Goal: Task Accomplishment & Management: Use online tool/utility

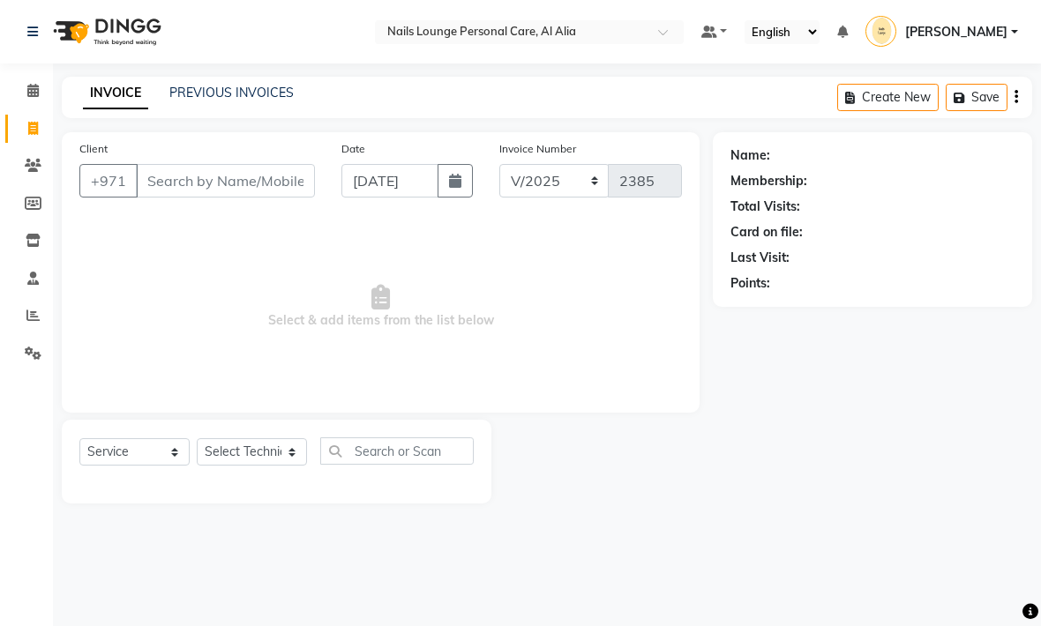
select select "service"
click at [196, 176] on input "Client" at bounding box center [225, 181] width 179 height 34
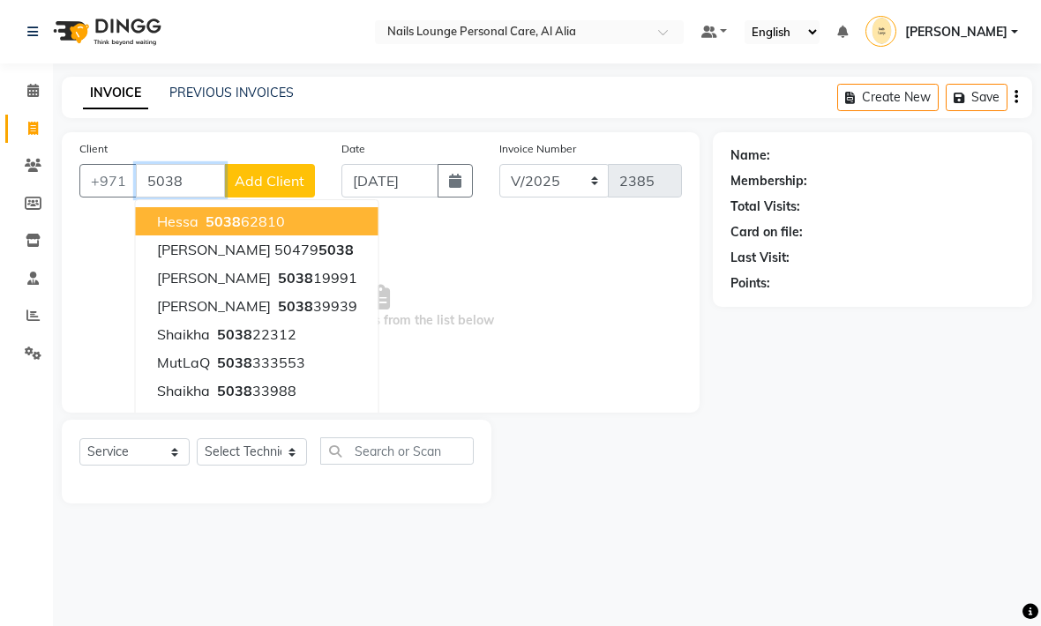
click at [274, 279] on ngb-highlight "5038 19991" at bounding box center [315, 278] width 83 height 18
type input "503819991"
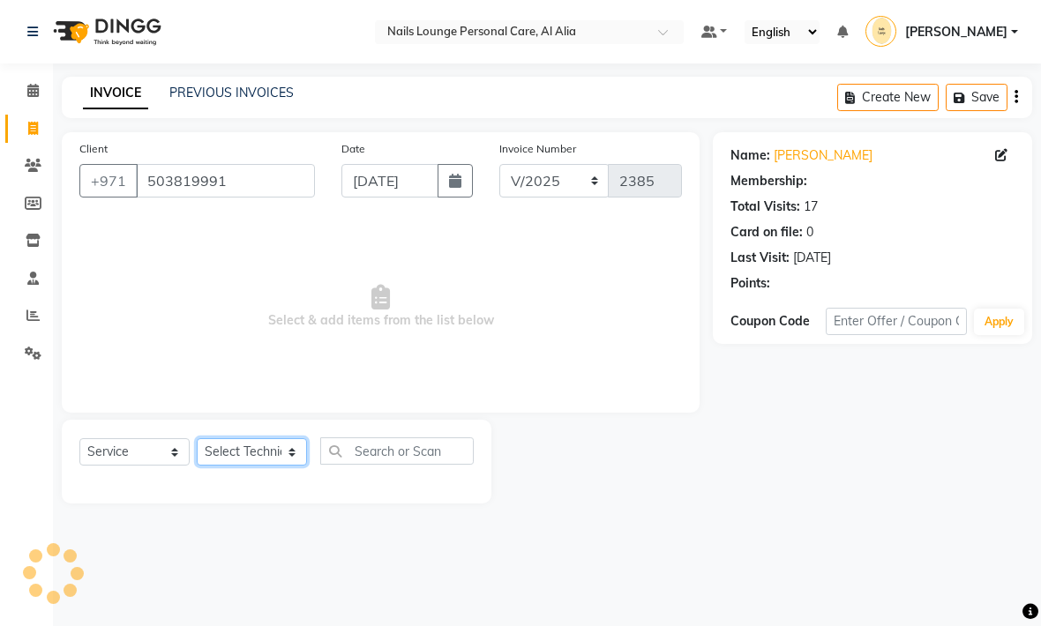
click at [271, 460] on select "Select Technician Anita Cristine Elahe Flora Haniye Jossi Lyn Mahdiye Manami Sp…" at bounding box center [252, 451] width 110 height 27
select select "53951"
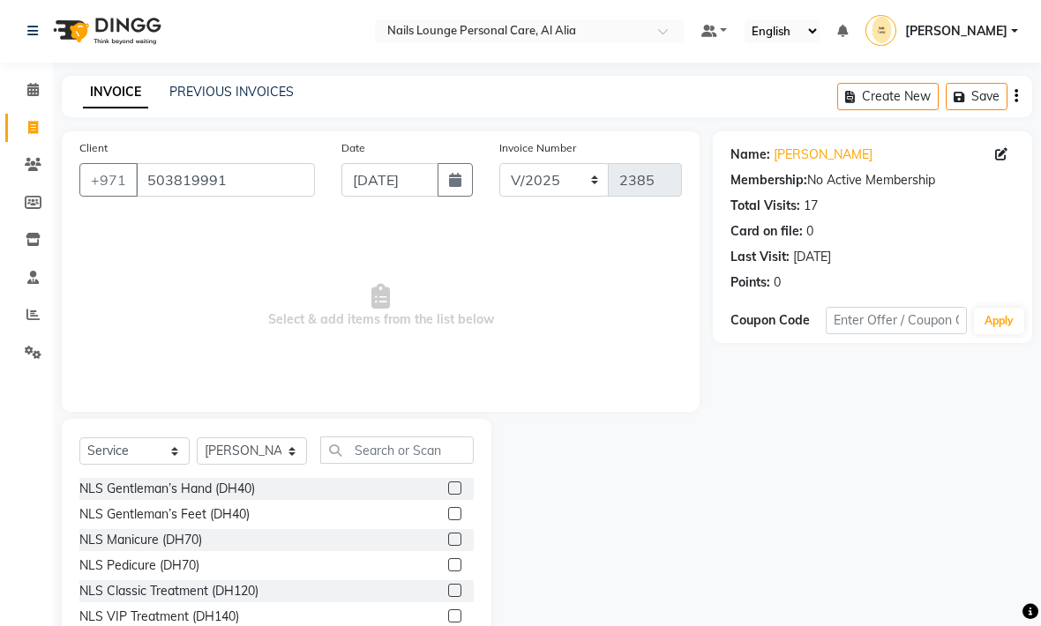
click at [204, 610] on div "NLS VIP Treatment (DH140)" at bounding box center [159, 617] width 160 height 19
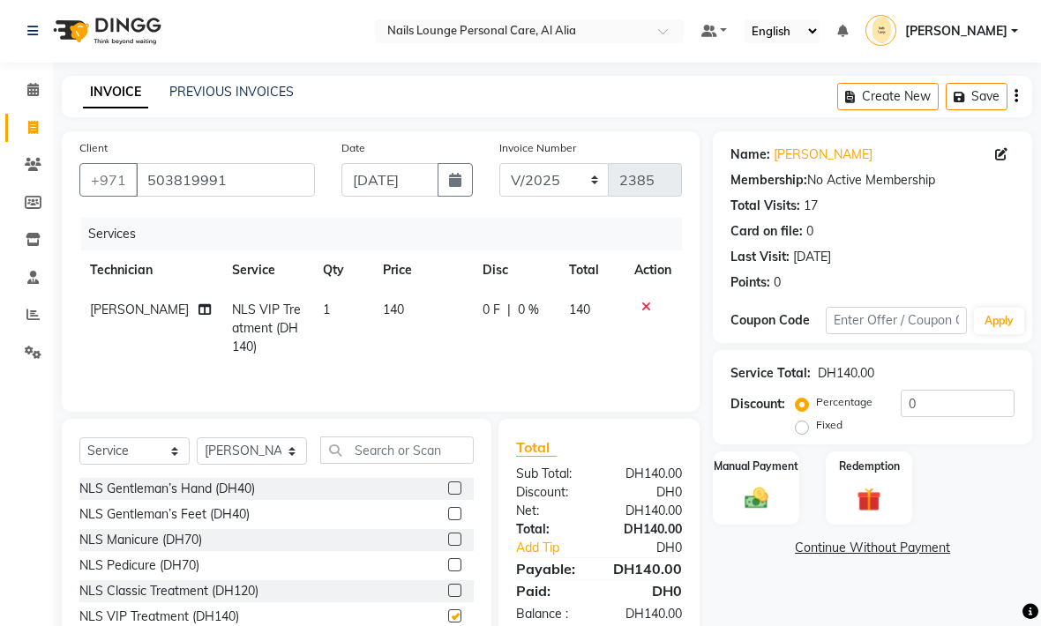
checkbox input "false"
click at [198, 310] on icon at bounding box center [204, 309] width 12 height 12
select select "53951"
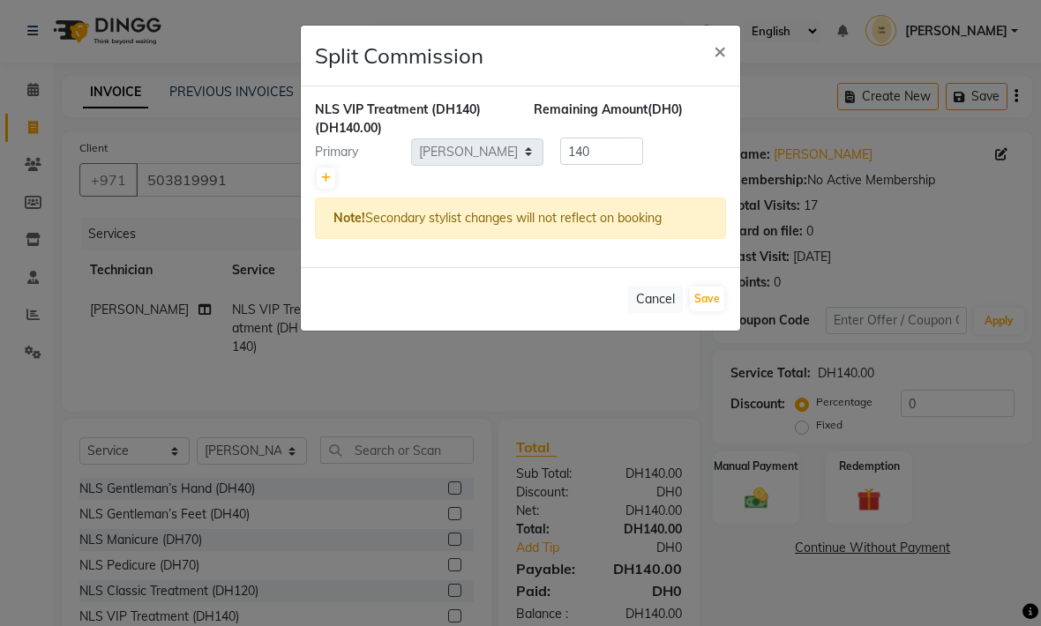
click at [327, 179] on icon at bounding box center [326, 178] width 10 height 11
type input "70"
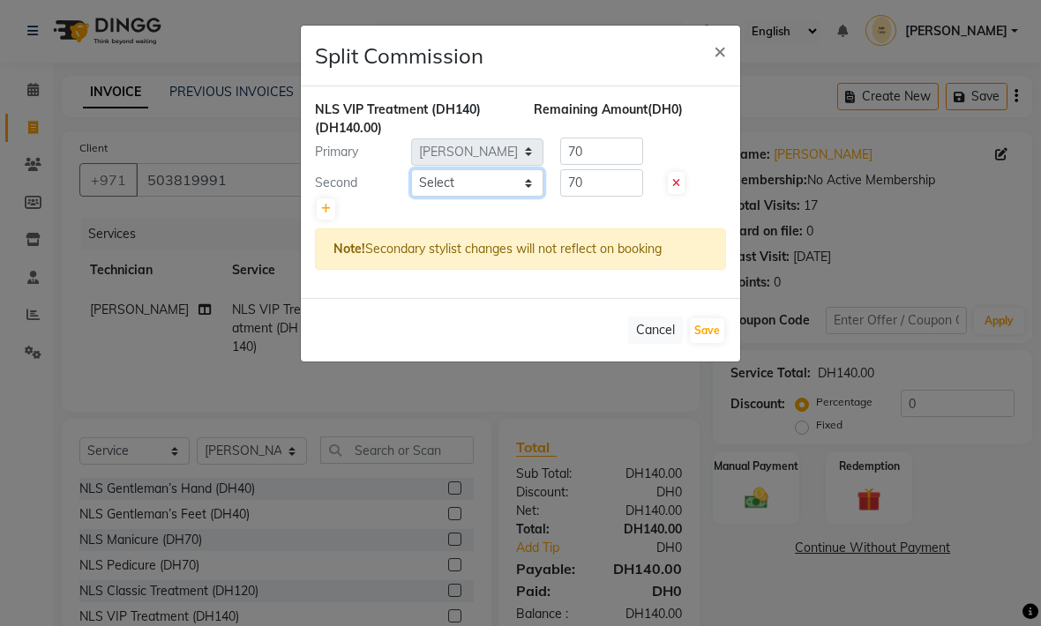
click at [445, 185] on select "Select Anita Cristine Elahe Flora Haniye Jossi Lyn Mahdiye Manami Spa Manami Sp…" at bounding box center [477, 182] width 132 height 27
select select "71045"
click at [708, 328] on button "Save" at bounding box center [707, 330] width 34 height 25
select select "Select"
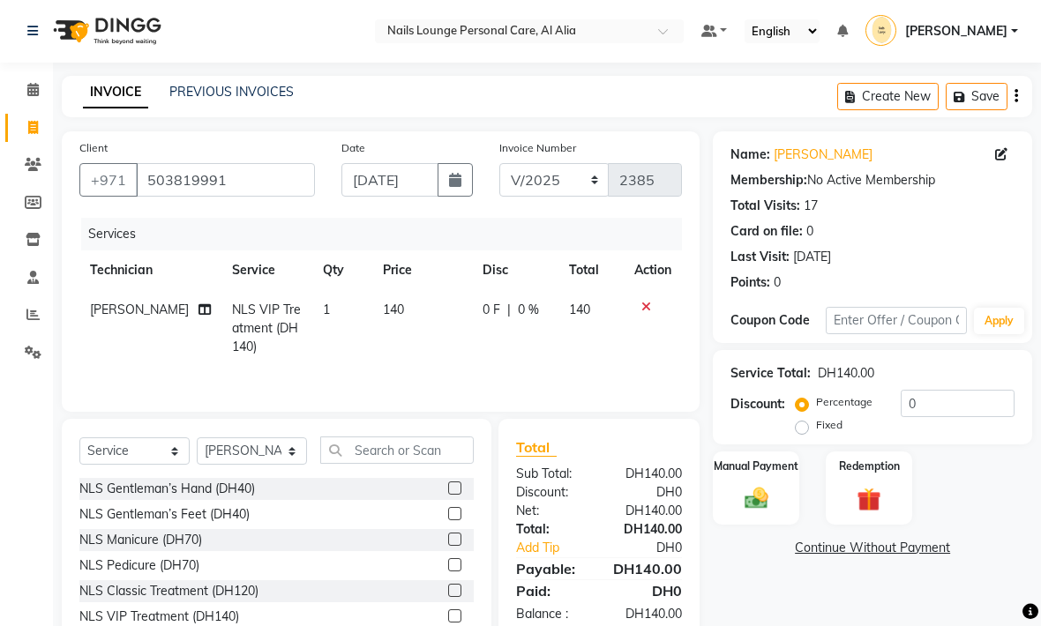
click at [580, 309] on span "140" at bounding box center [579, 310] width 21 height 16
select select "53951"
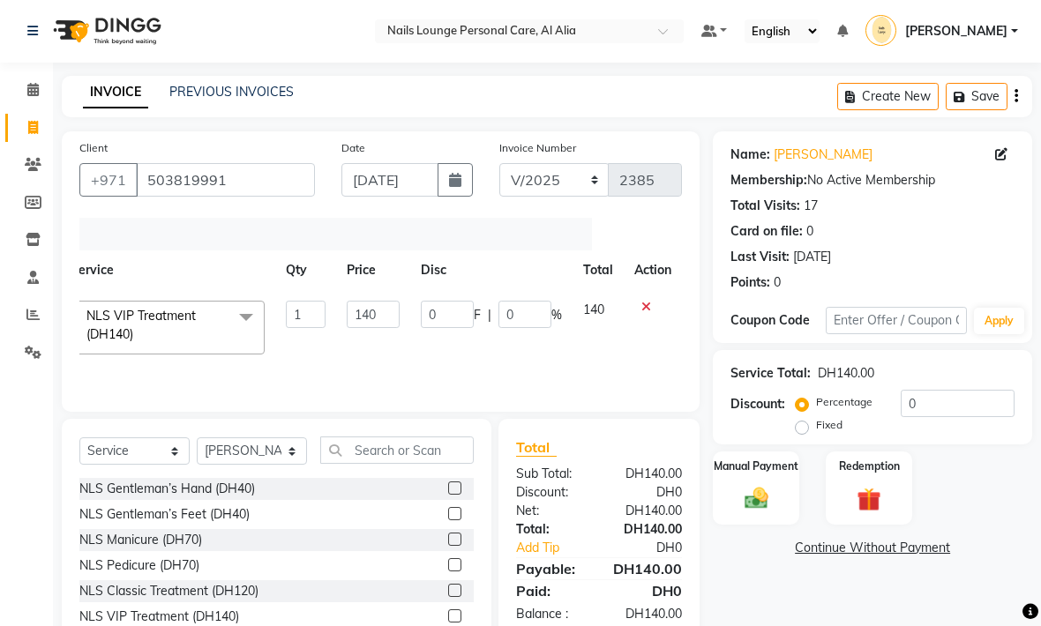
scroll to position [0, 103]
click at [528, 318] on input "0" at bounding box center [524, 314] width 53 height 27
type input "10"
click at [757, 499] on img at bounding box center [756, 498] width 38 height 27
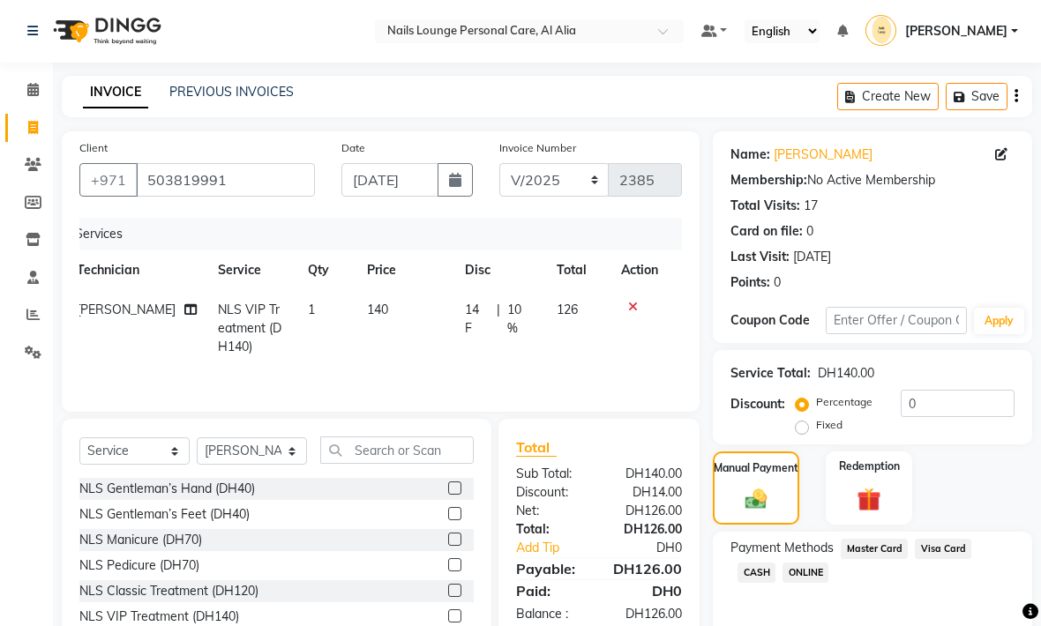
click at [935, 545] on span "Visa Card" at bounding box center [943, 549] width 56 height 20
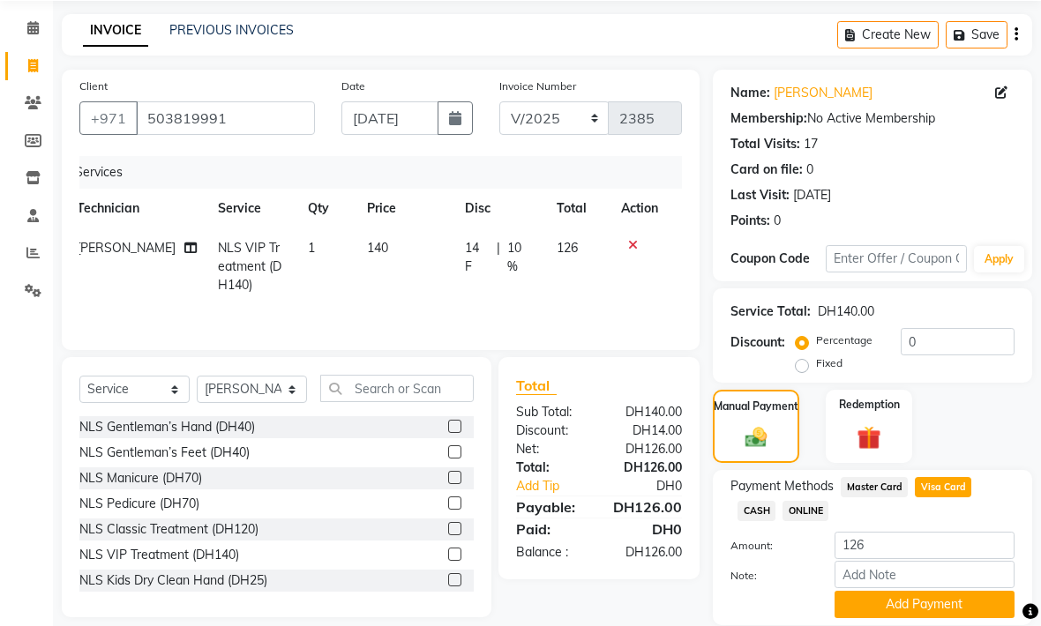
scroll to position [63, 0]
click at [507, 255] on span "10 %" at bounding box center [521, 257] width 28 height 37
select select "53951"
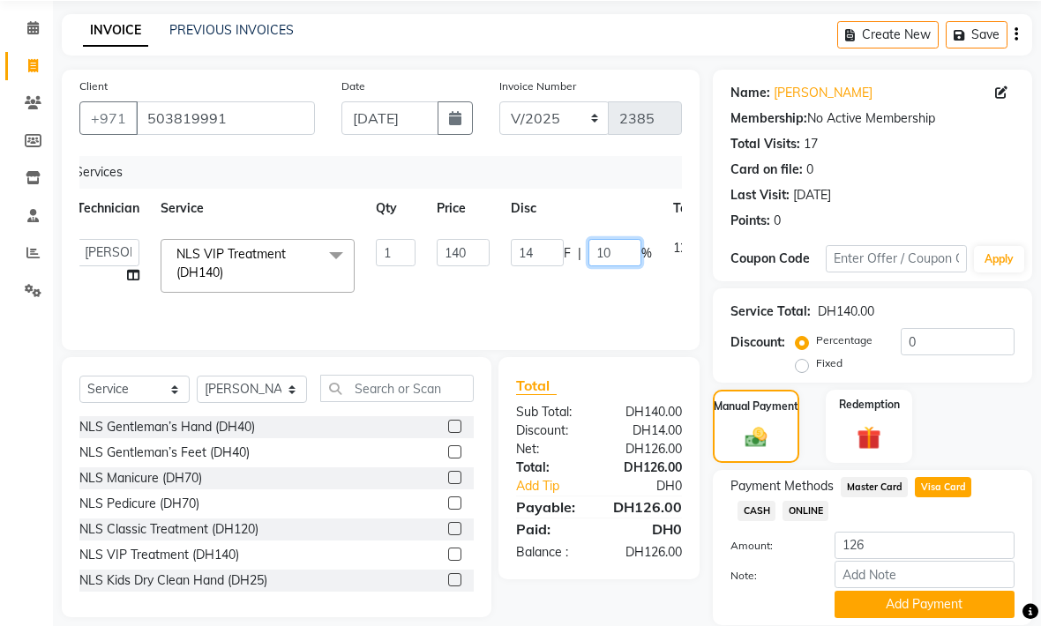
click at [618, 258] on input "10" at bounding box center [614, 252] width 53 height 27
type input "15"
click at [617, 348] on div "Client +971 503819991 Date 01-09-2025 Invoice Number V/2025 V/2025-26 2385 Serv…" at bounding box center [381, 210] width 638 height 281
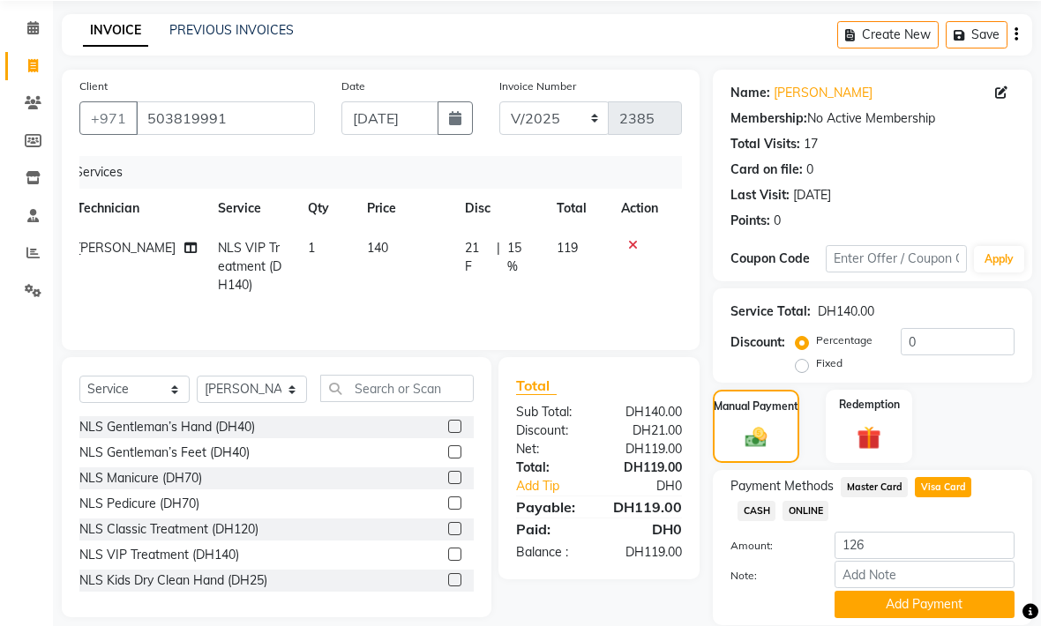
click at [871, 490] on span "Master Card" at bounding box center [874, 487] width 67 height 20
type input "119"
click at [941, 494] on span "Visa Card" at bounding box center [943, 487] width 56 height 20
click at [870, 613] on button "Add Payment" at bounding box center [925, 604] width 180 height 27
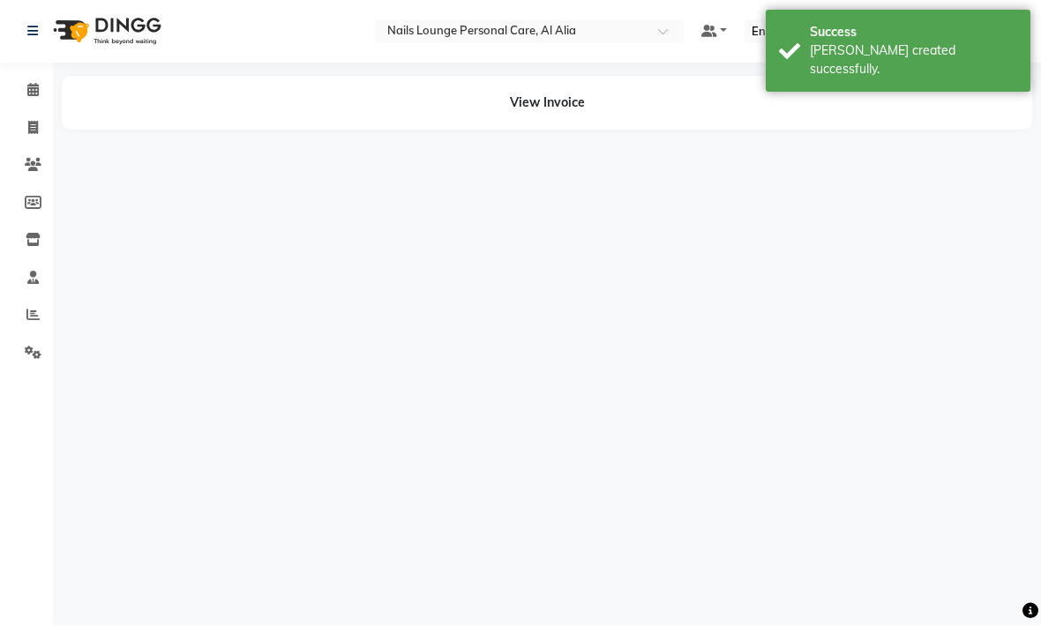
select select "53951"
select select "71045"
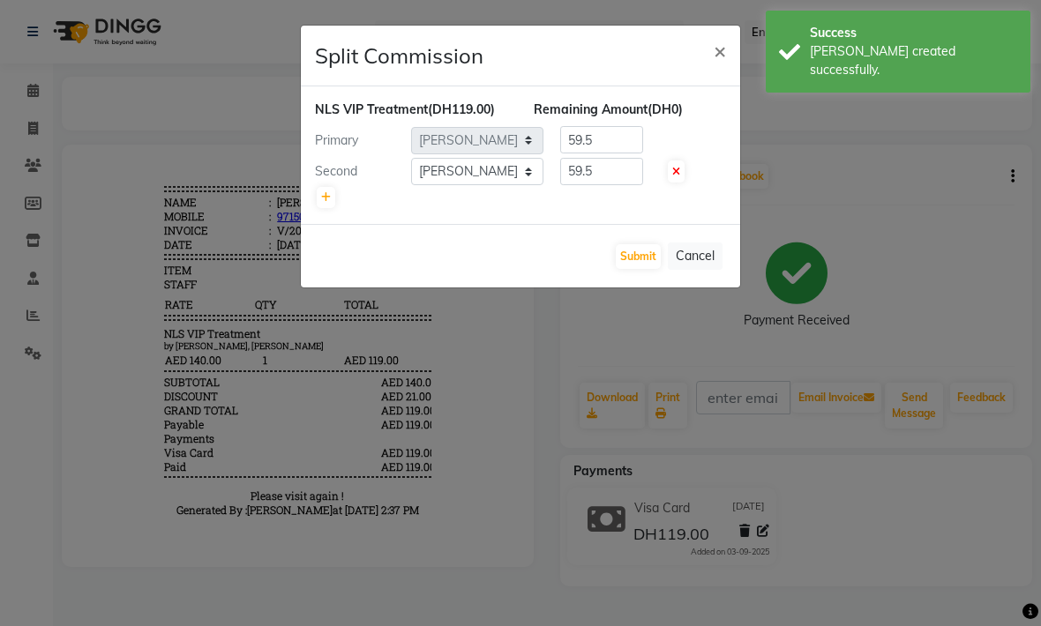
click at [636, 260] on button "Submit" at bounding box center [638, 256] width 45 height 25
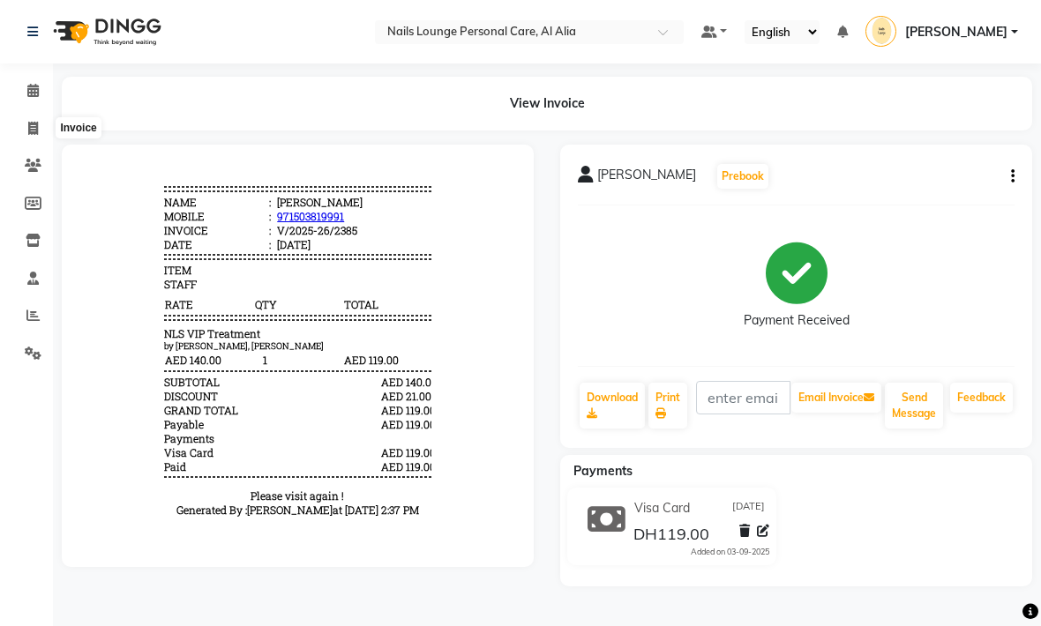
click at [36, 130] on icon at bounding box center [33, 128] width 10 height 13
select select "service"
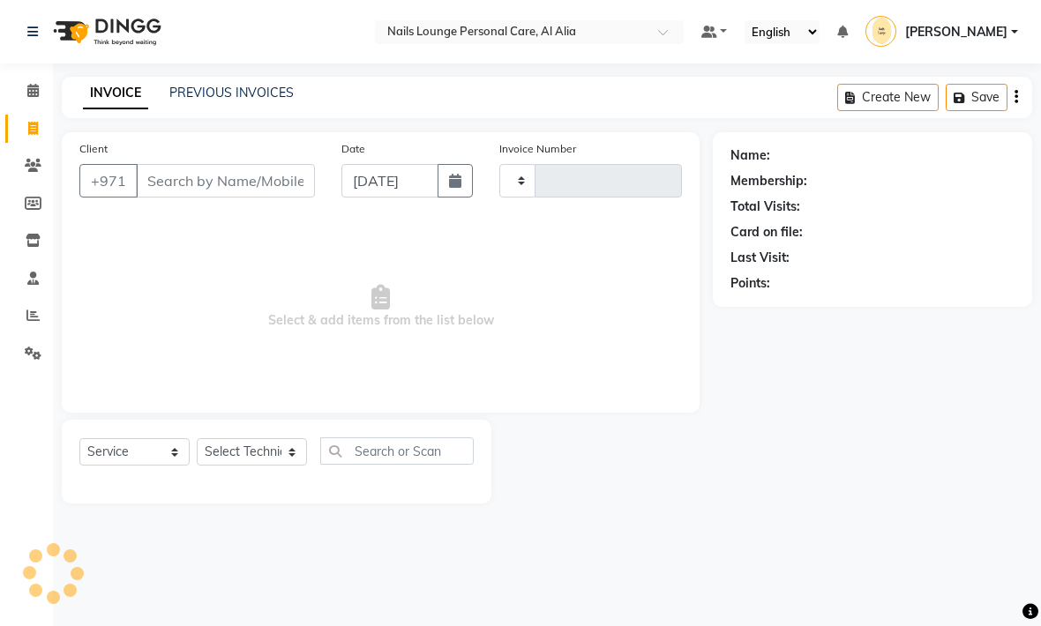
type input "2386"
select select "6884"
click at [460, 190] on button "button" at bounding box center [455, 181] width 35 height 34
select select "9"
select select "2025"
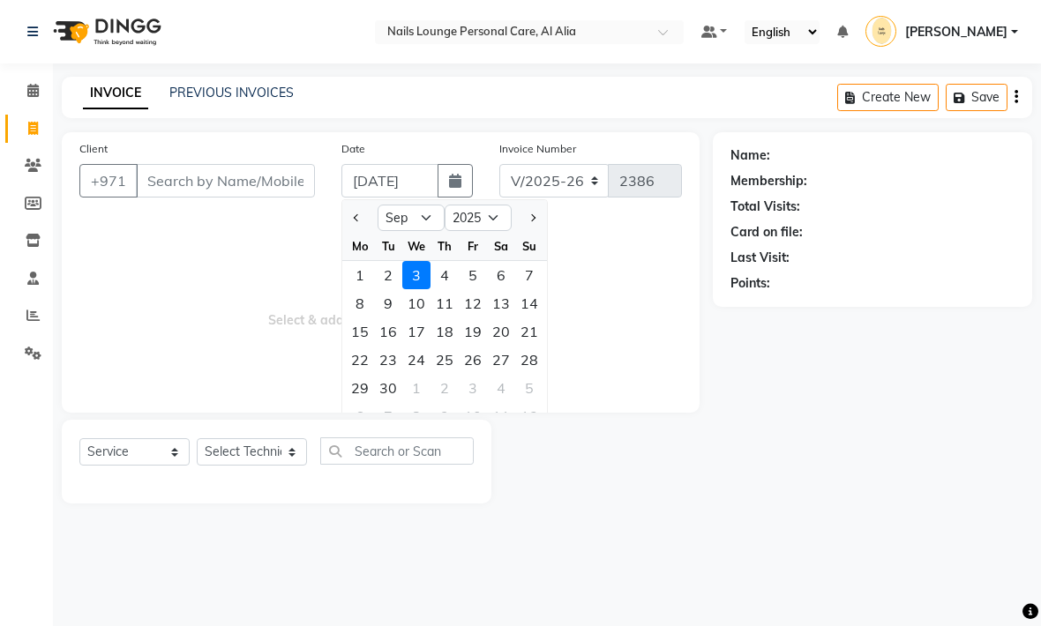
click at [358, 279] on div "1" at bounding box center [360, 275] width 28 height 28
type input "[DATE]"
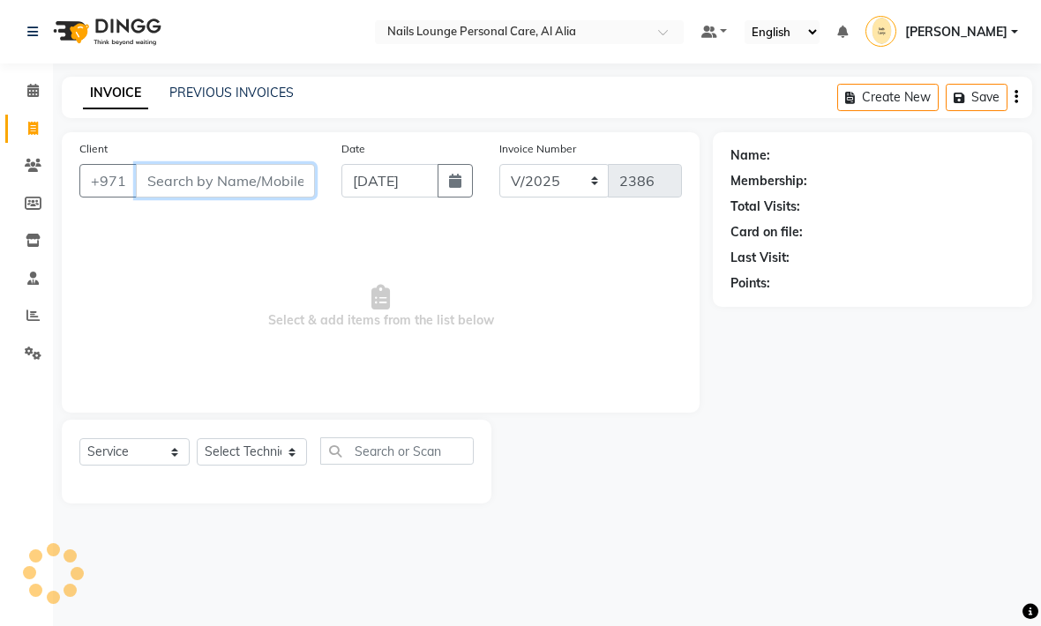
click at [214, 191] on input "Client" at bounding box center [225, 181] width 179 height 34
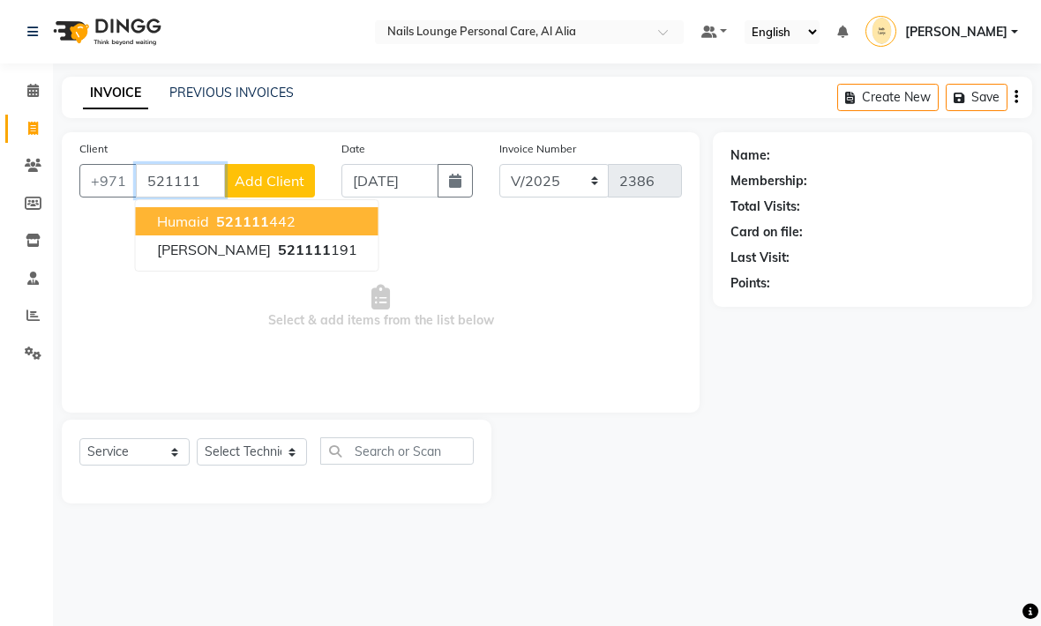
click at [239, 220] on span "521111" at bounding box center [242, 222] width 53 height 18
type input "521111442"
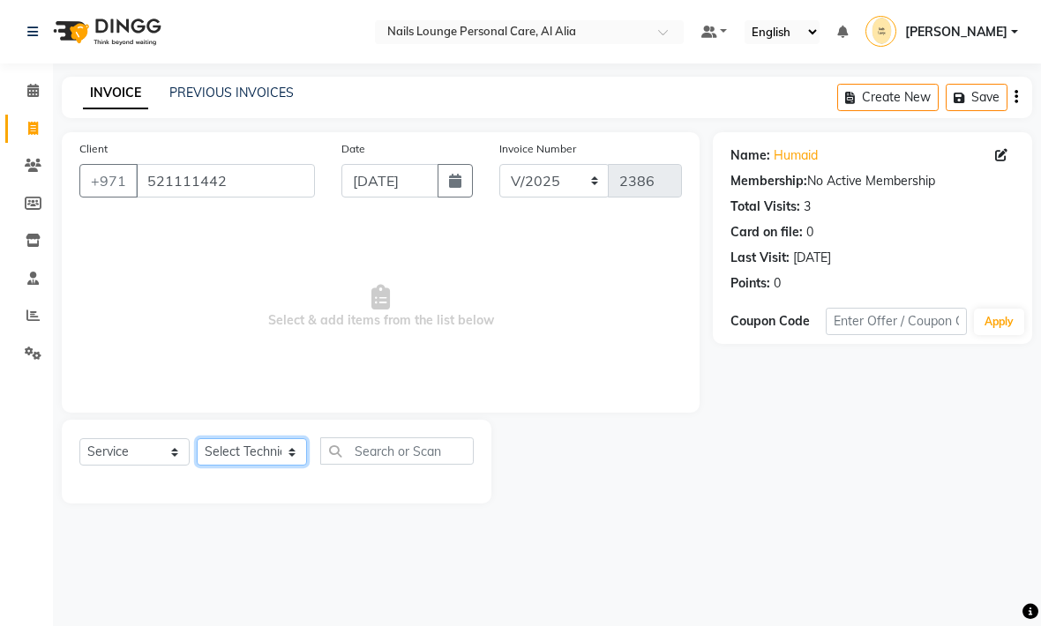
click at [271, 463] on select "Select Technician Anita Cristine Elahe Flora Haniye Jossi Lyn Mahdiye Manami Sp…" at bounding box center [252, 451] width 110 height 27
select select "71417"
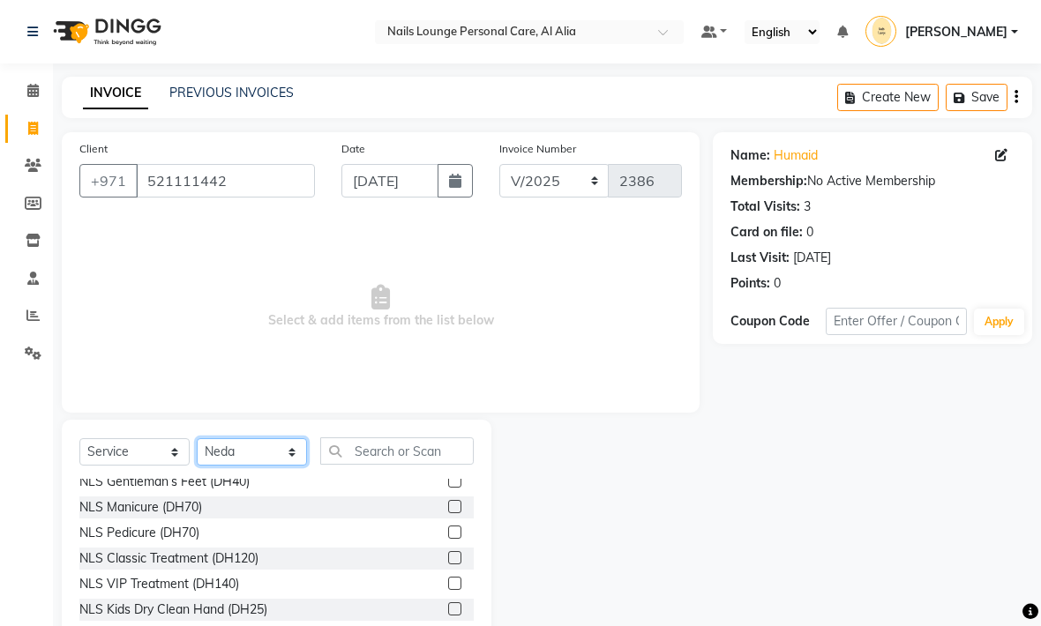
scroll to position [34, 0]
click at [188, 583] on div "NLS VIP Treatment (DH140)" at bounding box center [159, 583] width 160 height 19
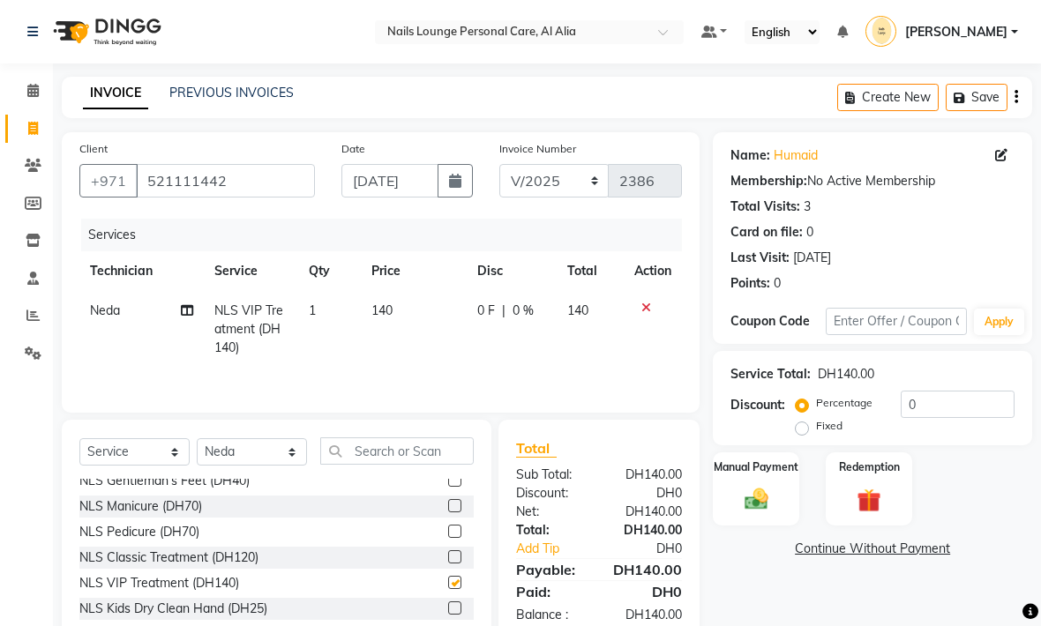
checkbox input "false"
click at [765, 512] on img at bounding box center [756, 499] width 38 height 27
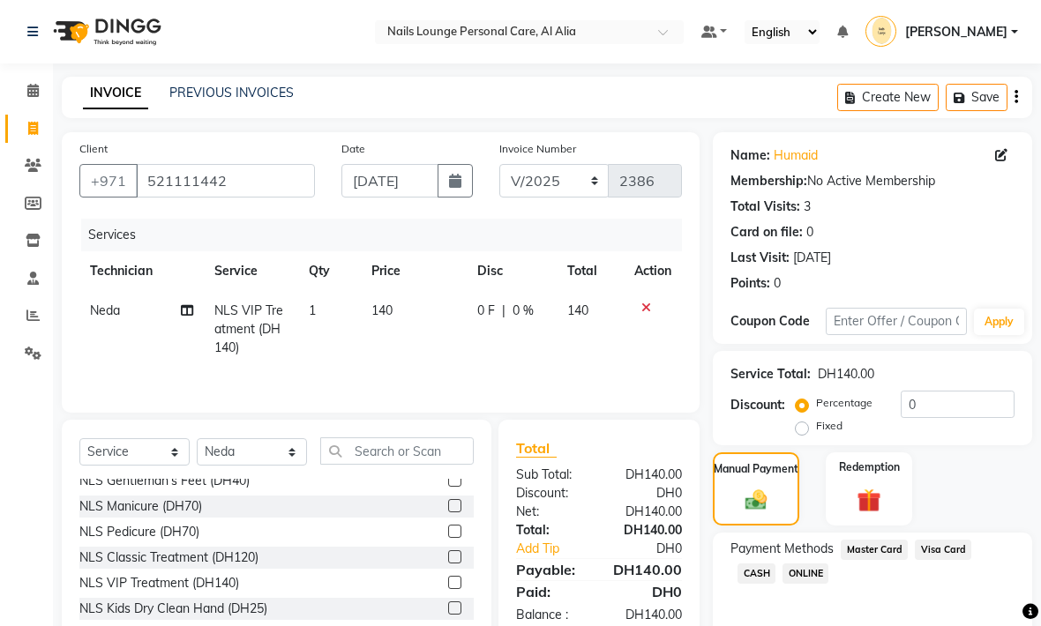
click at [860, 557] on span "Master Card" at bounding box center [874, 550] width 67 height 20
click at [189, 316] on icon at bounding box center [187, 310] width 12 height 12
select select "71417"
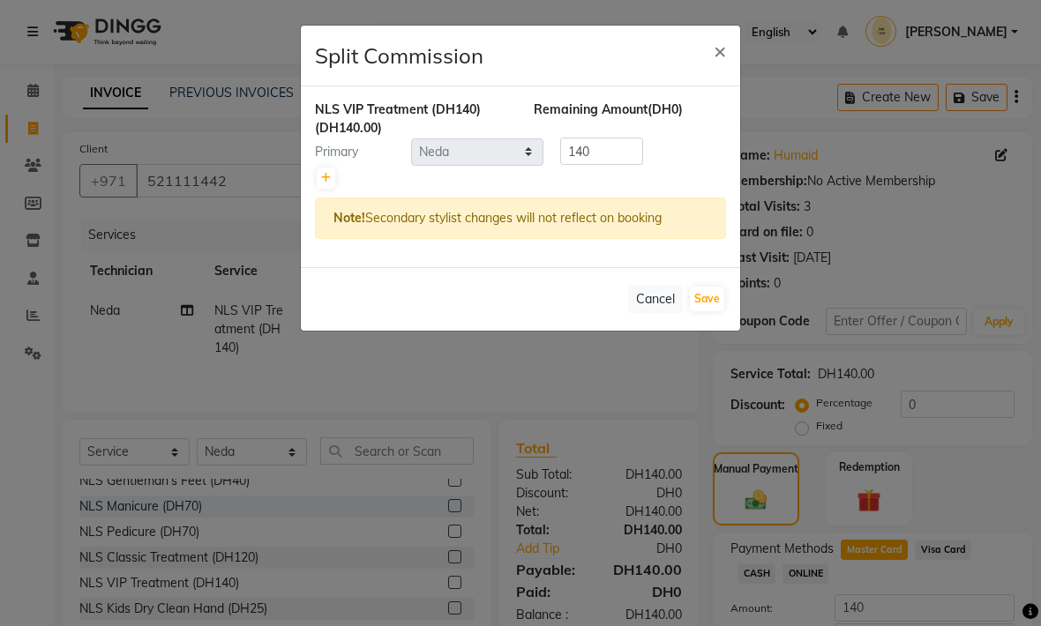
click at [331, 183] on link at bounding box center [326, 178] width 19 height 21
type input "70"
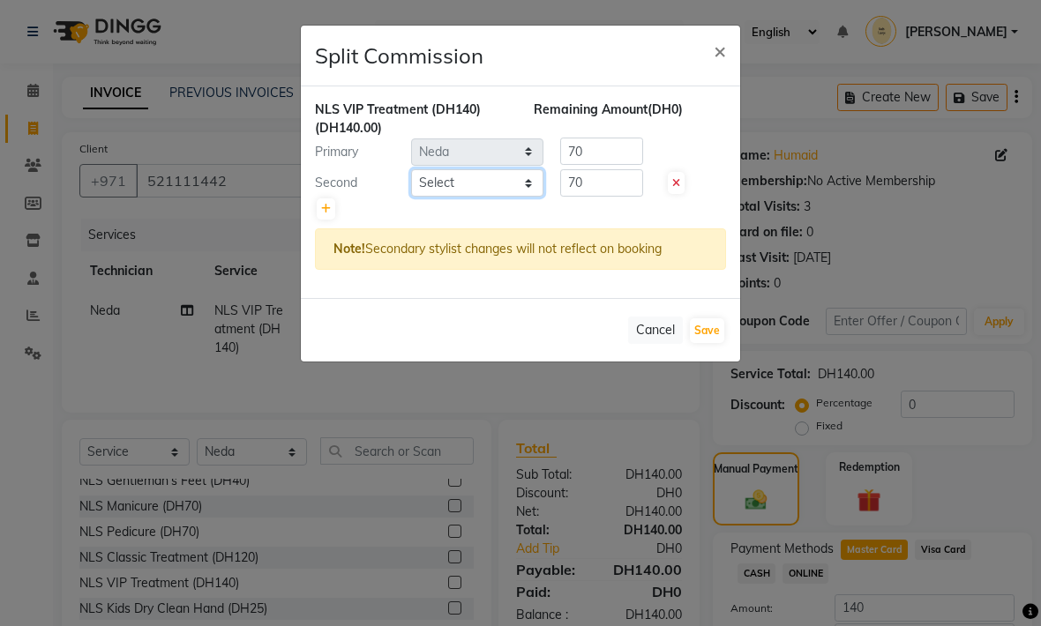
click at [443, 187] on select "Select Anita Cristine Elahe Flora Haniye Jossi Lyn Mahdiye Manami Spa Manami Sp…" at bounding box center [477, 182] width 132 height 27
select select "90054"
click at [710, 339] on button "Save" at bounding box center [707, 330] width 34 height 25
select select "Select"
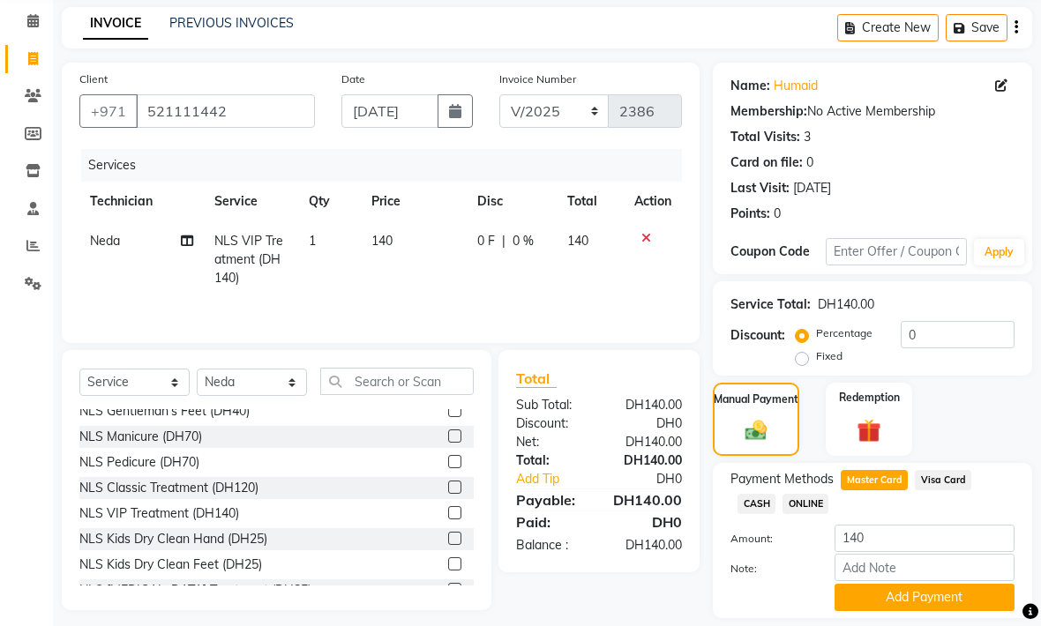
click at [866, 605] on button "Add Payment" at bounding box center [925, 598] width 180 height 27
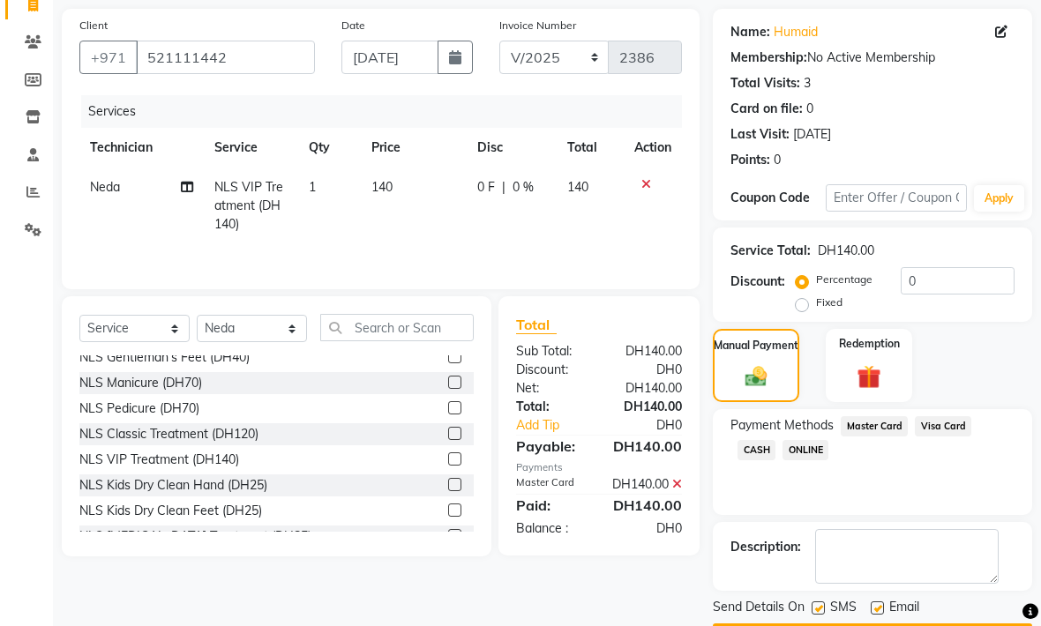
click at [832, 625] on button "Checkout" at bounding box center [872, 638] width 319 height 27
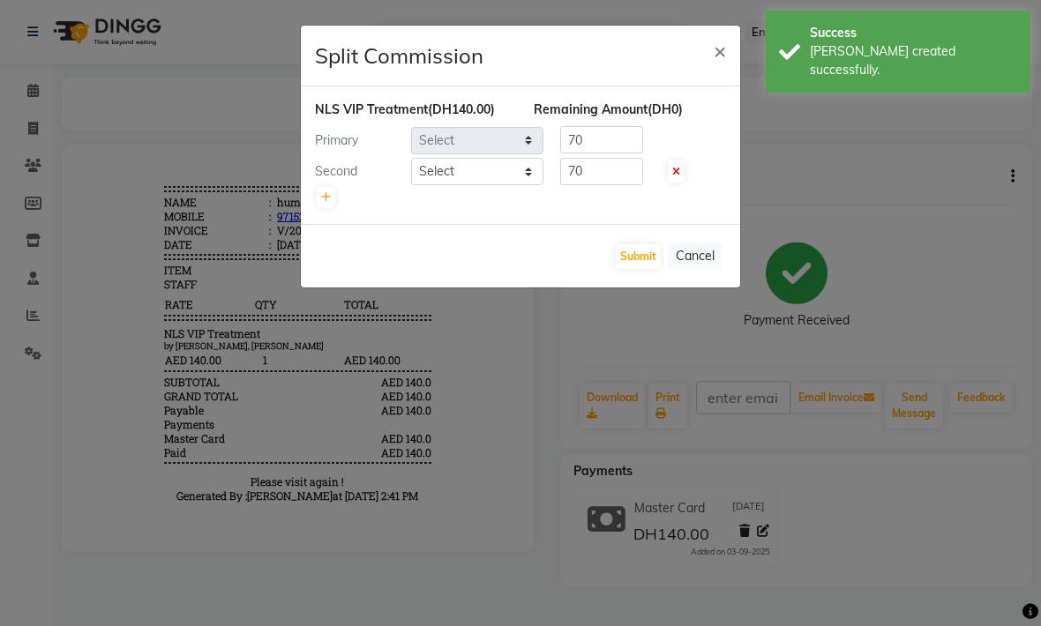
select select "71417"
select select "90054"
click at [627, 263] on button "Submit" at bounding box center [638, 256] width 45 height 25
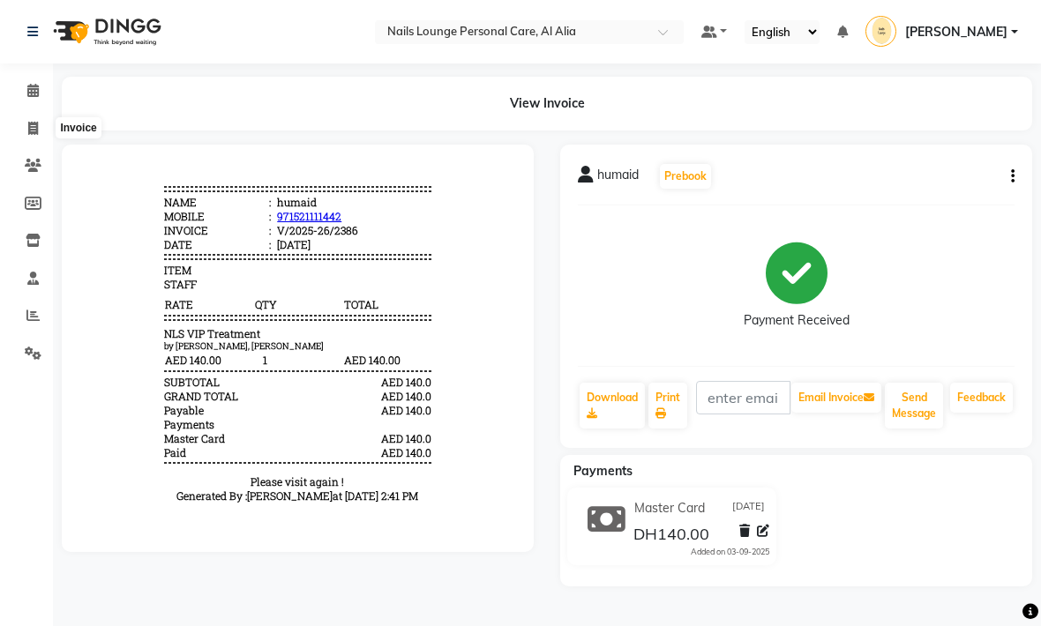
click at [38, 141] on link "Invoice" at bounding box center [26, 129] width 42 height 29
select select "6884"
select select "service"
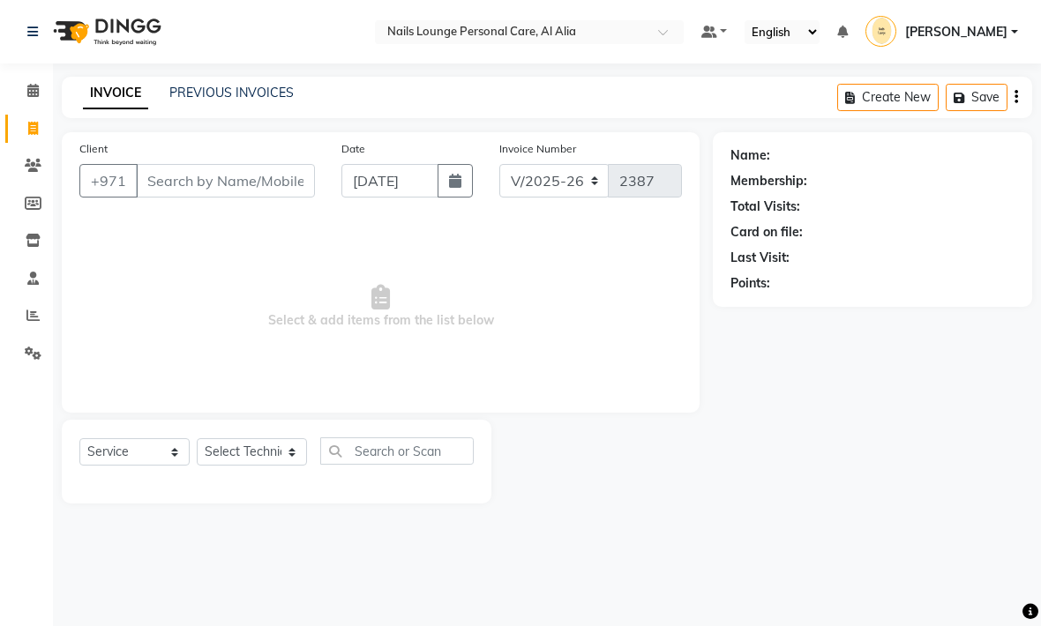
click at [234, 98] on link "PREVIOUS INVOICES" at bounding box center [231, 93] width 124 height 16
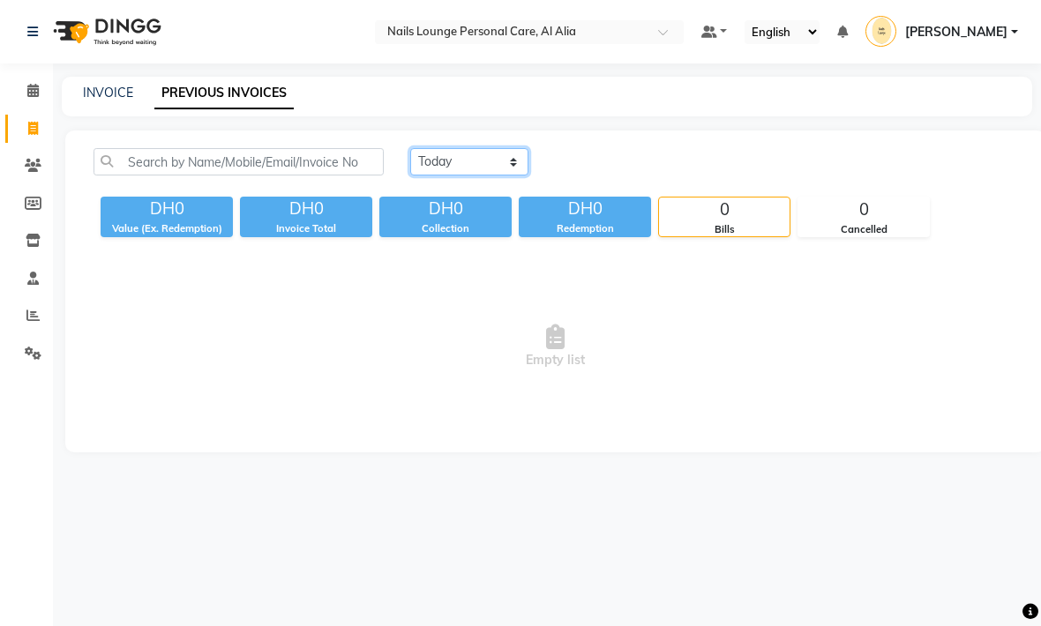
click at [513, 173] on select "Today Yesterday Custom Range" at bounding box center [469, 161] width 118 height 27
select select "range"
click at [576, 375] on span "Empty list" at bounding box center [556, 346] width 924 height 176
click at [588, 172] on input "[DATE]" at bounding box center [613, 162] width 124 height 25
select select "9"
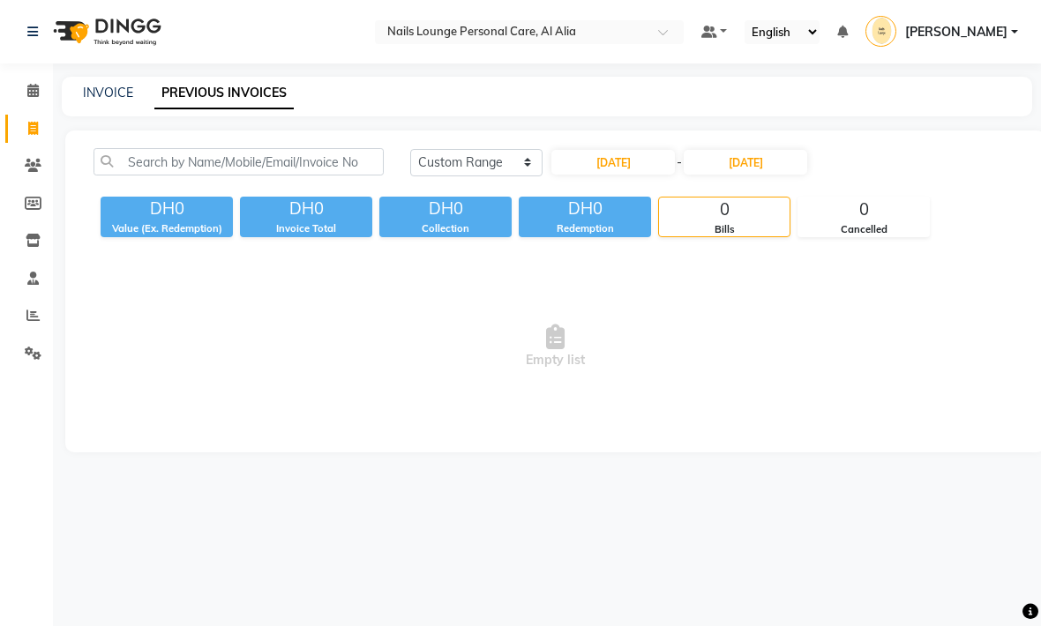
select select "2025"
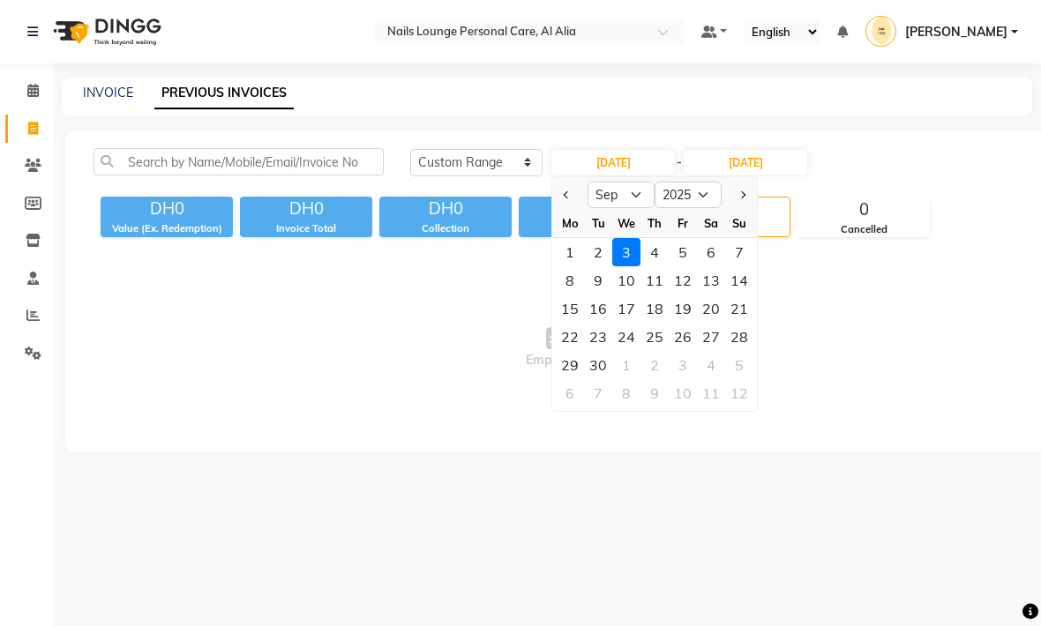
click at [568, 258] on div "1" at bounding box center [570, 252] width 28 height 28
type input "[DATE]"
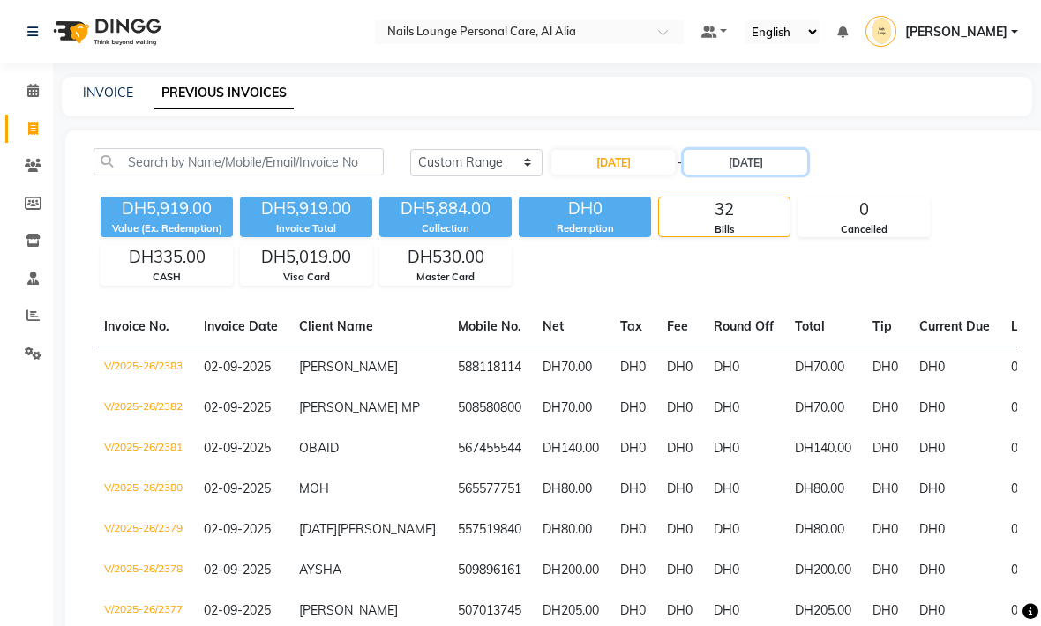
click at [711, 173] on input "[DATE]" at bounding box center [746, 162] width 124 height 25
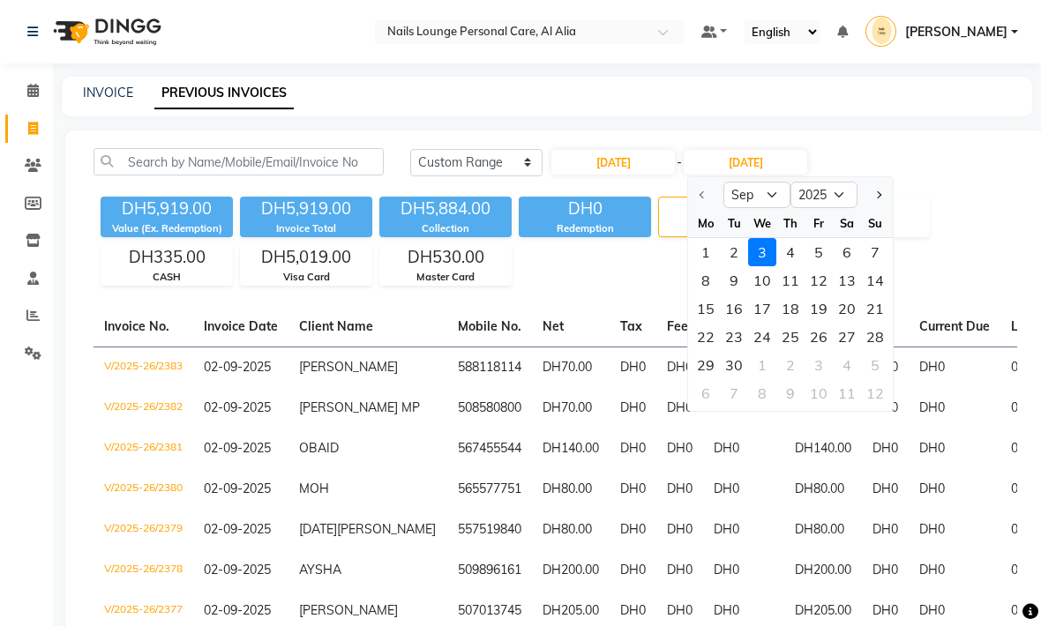
click at [704, 259] on div "1" at bounding box center [706, 252] width 28 height 28
type input "[DATE]"
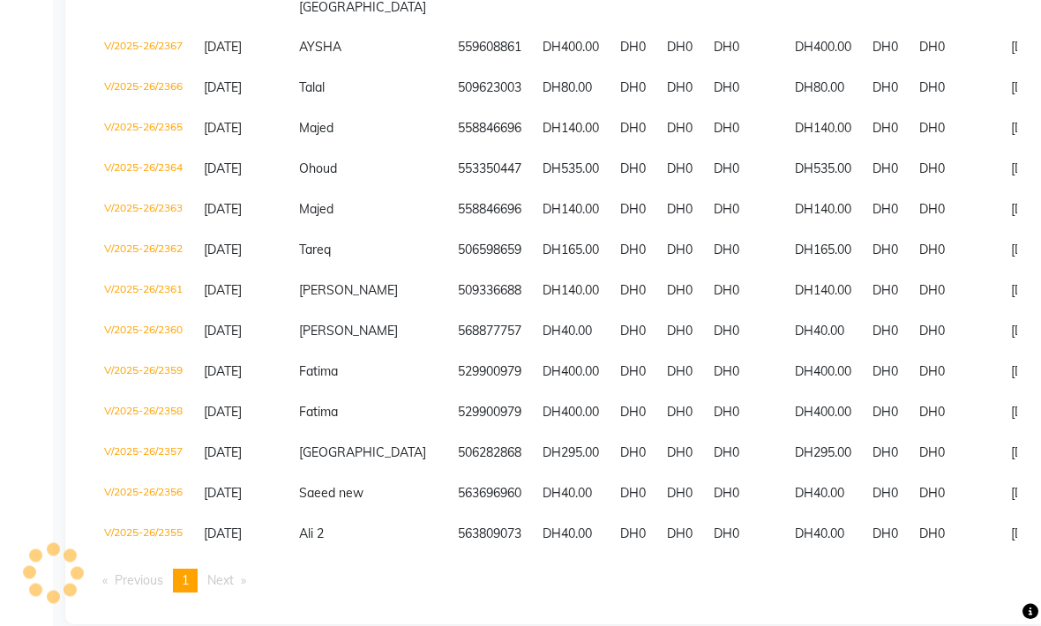
scroll to position [621, 0]
click at [331, 556] on td "Ali 2" at bounding box center [367, 535] width 159 height 41
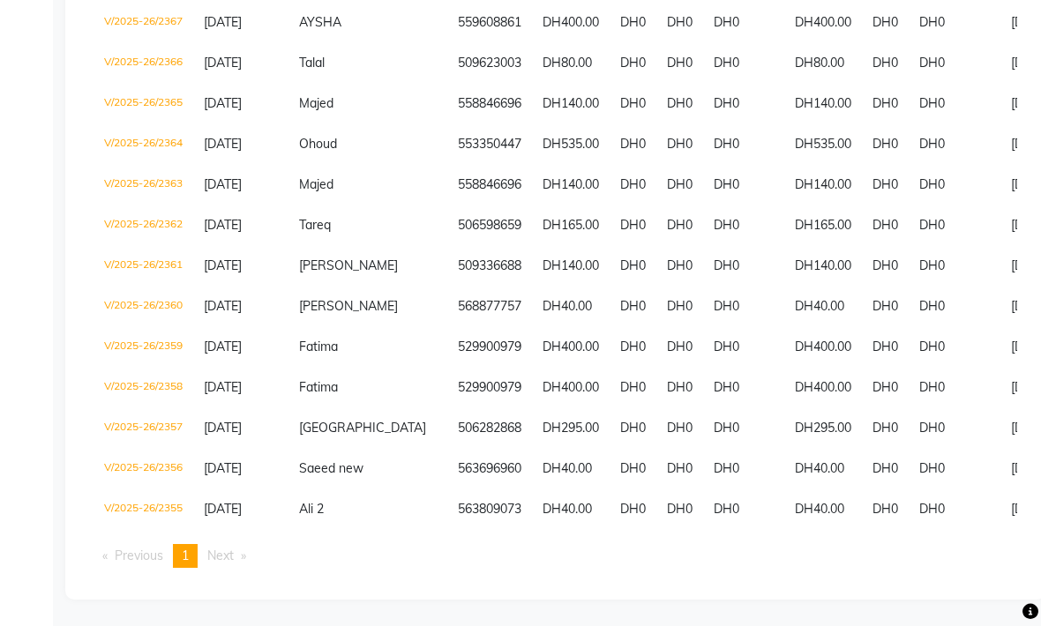
click at [312, 272] on span "Sir Sami" at bounding box center [348, 266] width 99 height 16
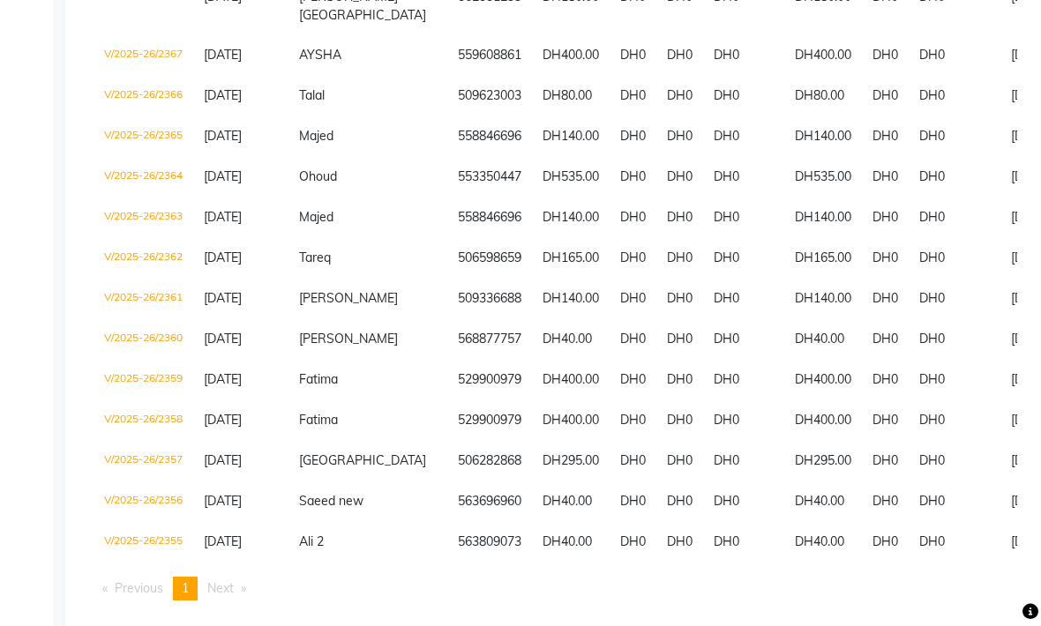
scroll to position [616, 0]
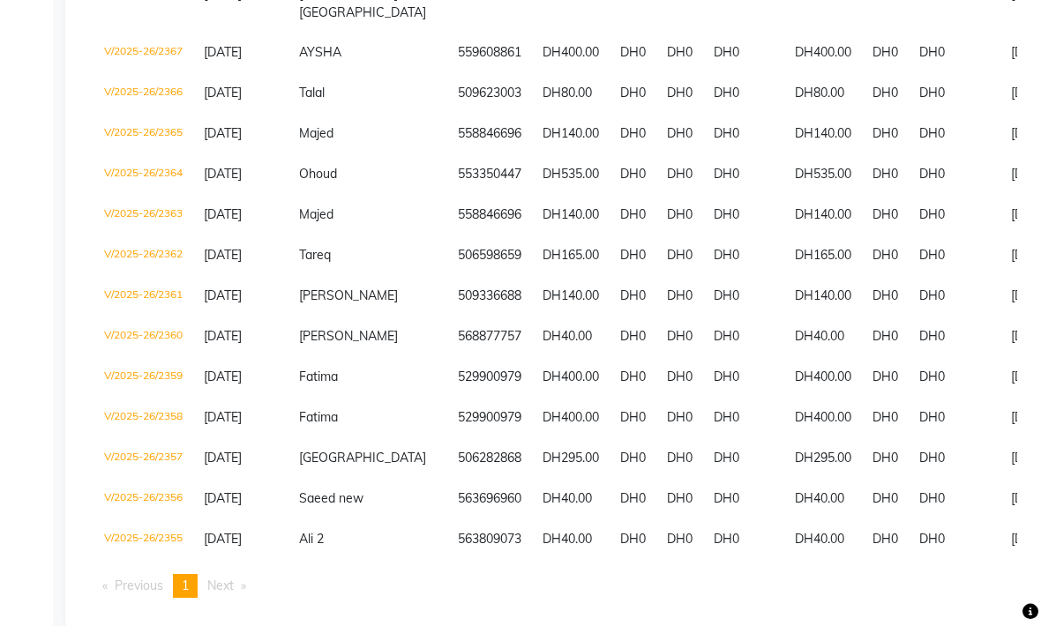
click at [342, 520] on td "Saeed new" at bounding box center [367, 500] width 159 height 41
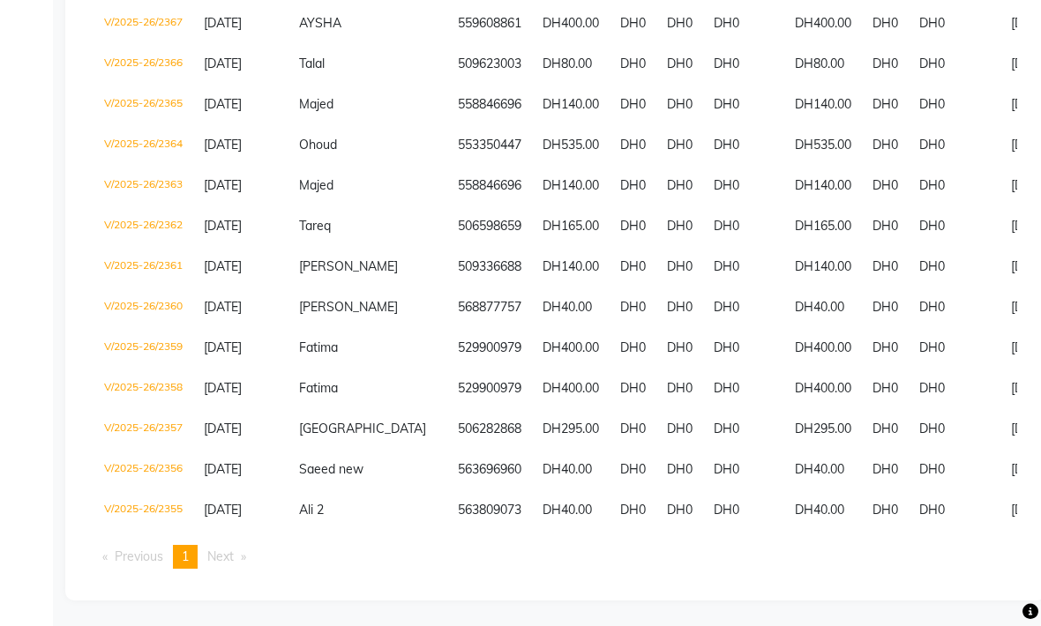
click at [447, 328] on td "568877757" at bounding box center [489, 308] width 85 height 41
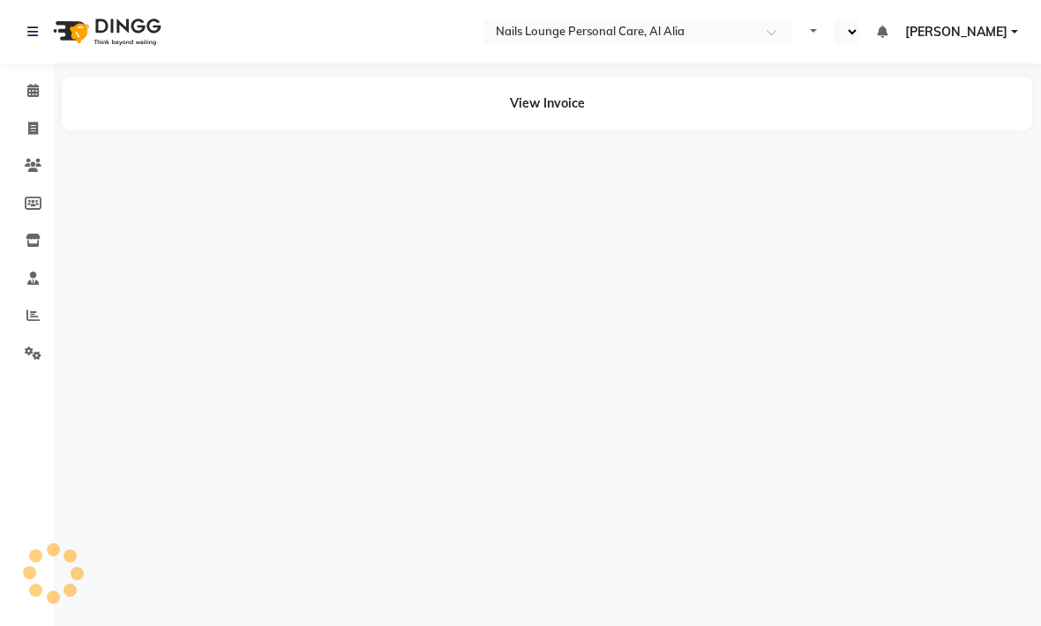
select select "en"
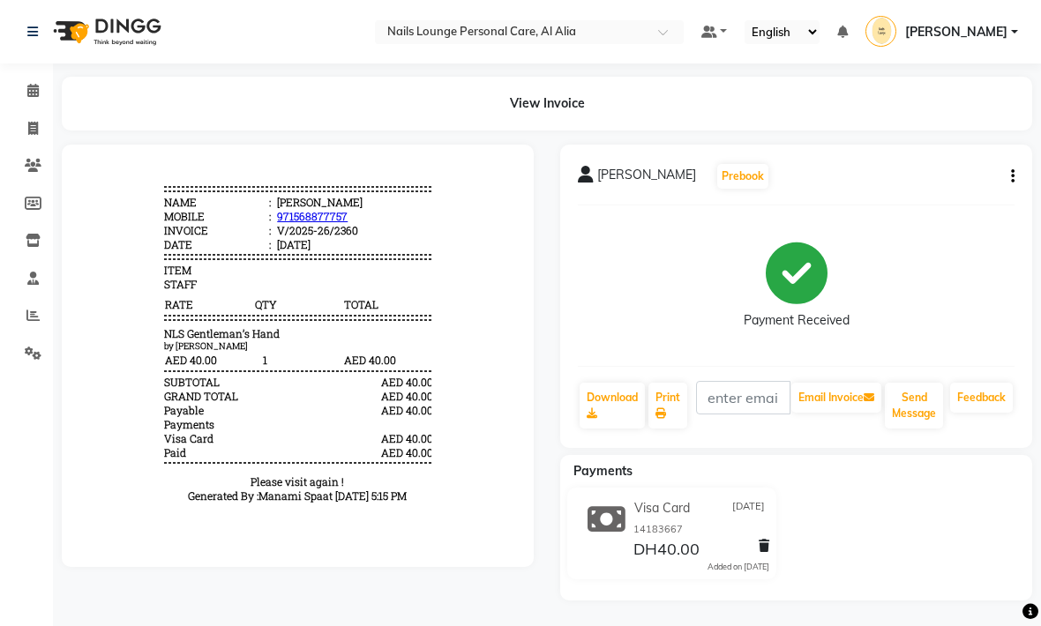
click at [30, 318] on icon at bounding box center [32, 315] width 13 height 13
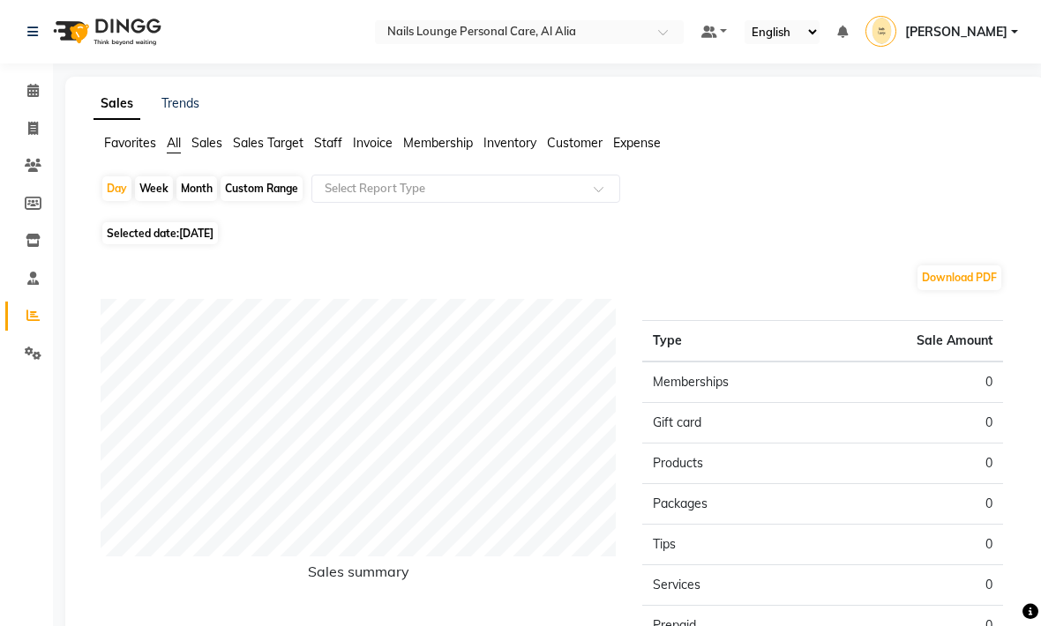
click at [209, 150] on span "Sales" at bounding box center [206, 143] width 31 height 16
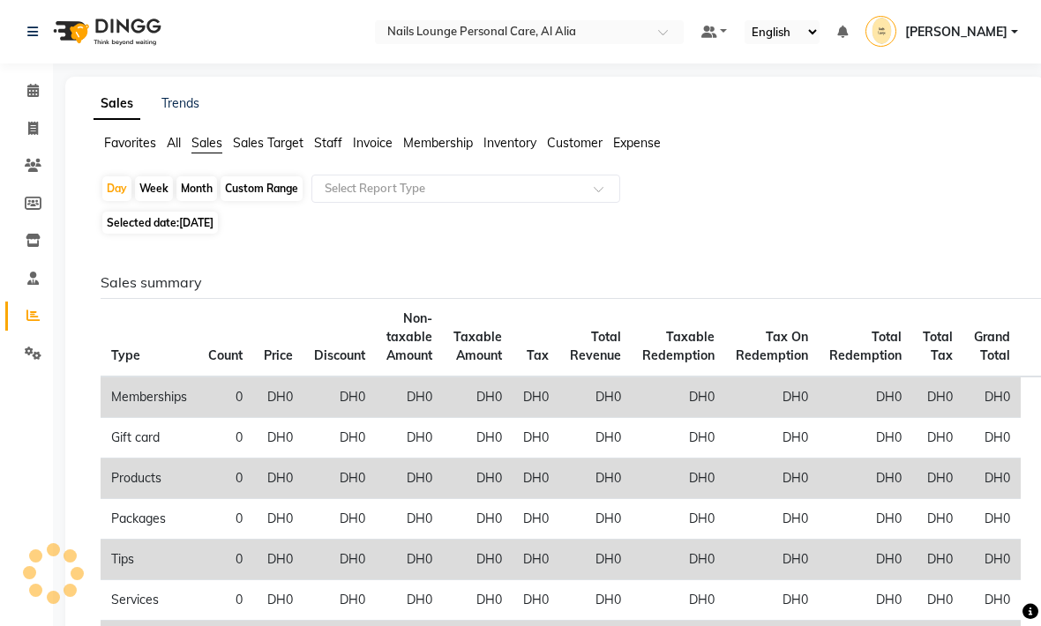
click at [597, 197] on span at bounding box center [605, 194] width 22 height 18
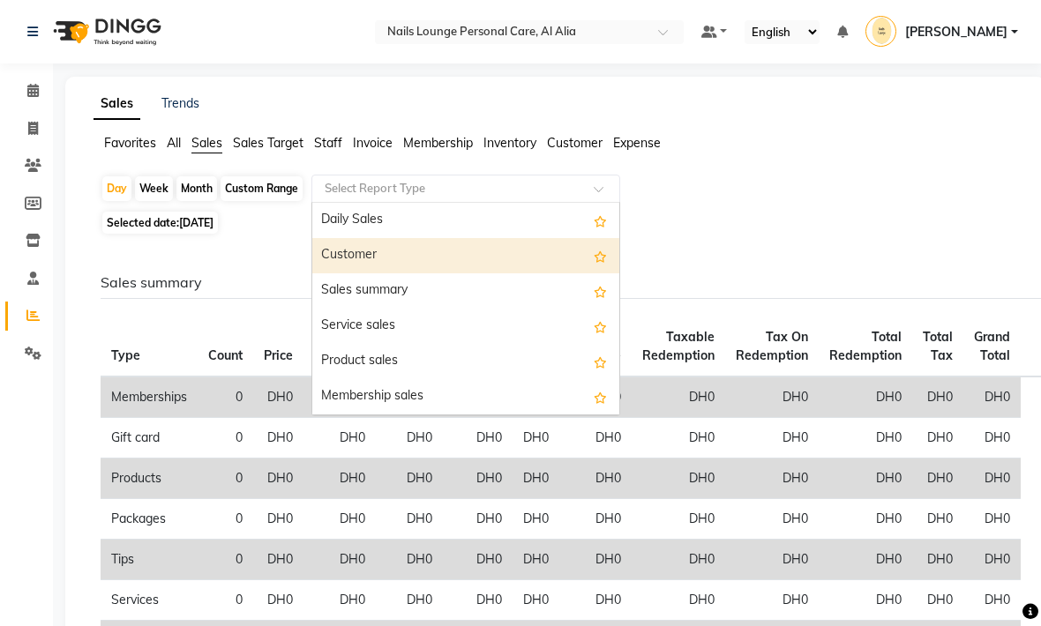
click at [337, 261] on div "Customer" at bounding box center [465, 255] width 307 height 35
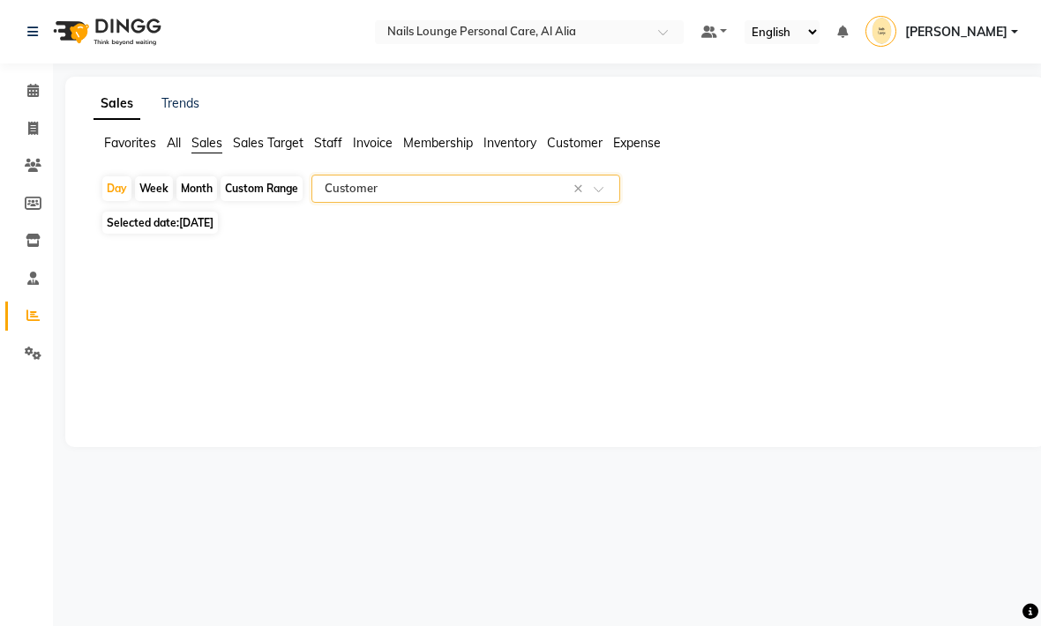
click at [198, 189] on div "Month" at bounding box center [196, 188] width 41 height 25
select select "9"
select select "2025"
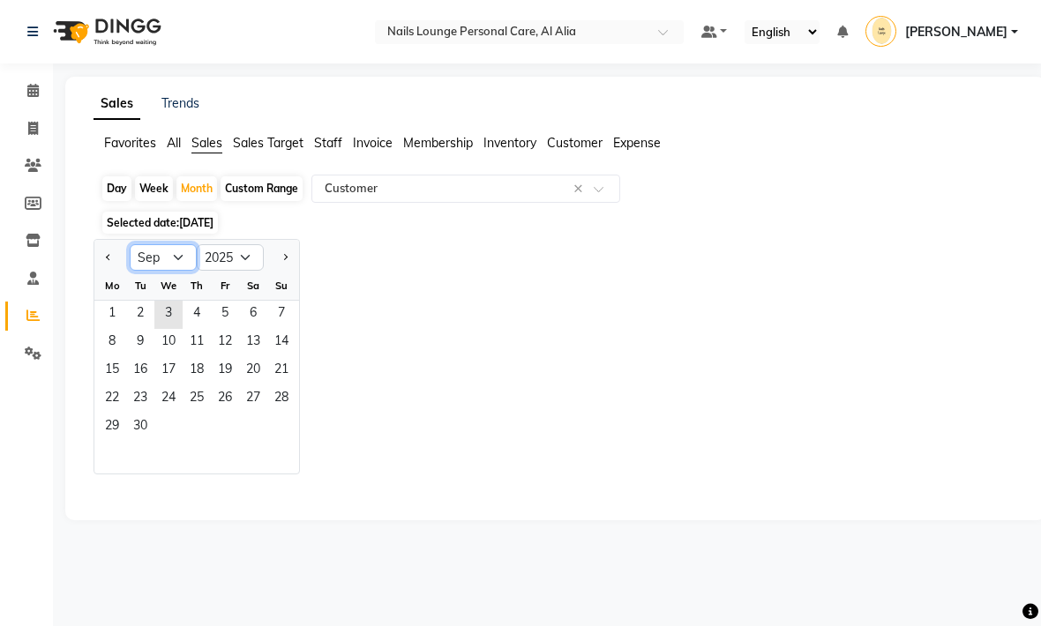
click at [183, 266] on select "Jan Feb Mar Apr May Jun [DATE] Aug Sep Oct Nov Dec" at bounding box center [163, 257] width 67 height 26
select select "8"
click at [224, 318] on span "1" at bounding box center [225, 315] width 28 height 28
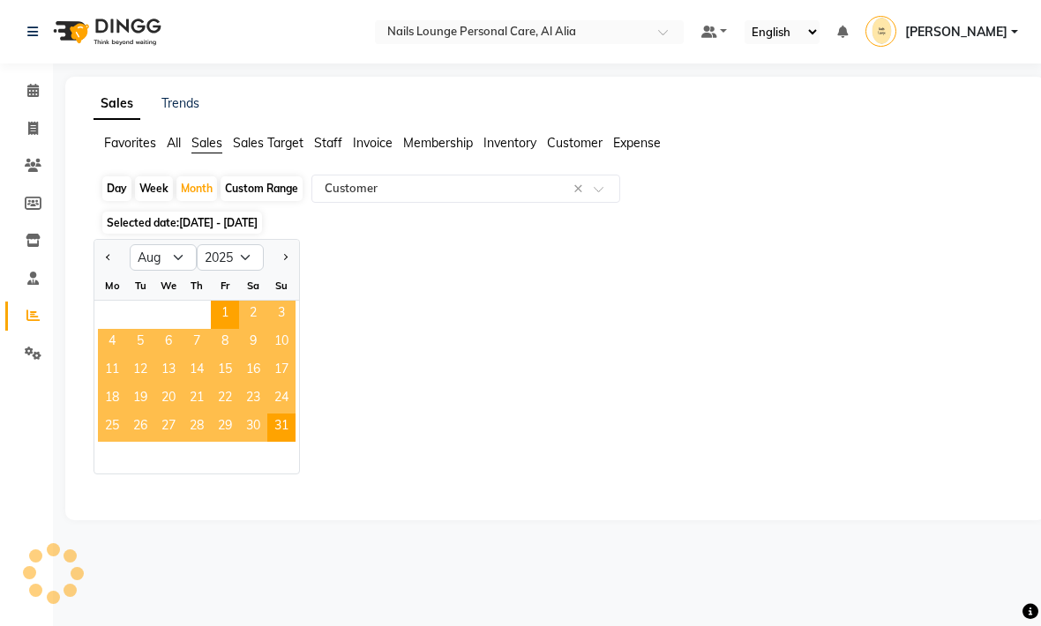
select select "filtered_report"
select select "csv"
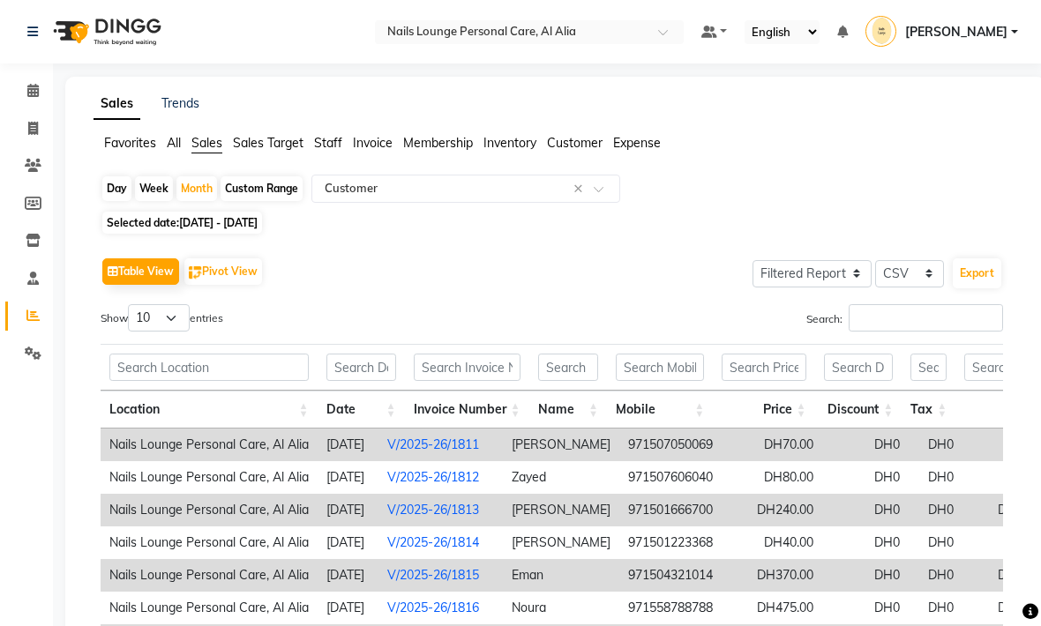
click at [970, 278] on button "Export" at bounding box center [977, 273] width 49 height 30
click at [782, 279] on select "Select Full Report Filtered Report" at bounding box center [811, 273] width 119 height 27
select select "full_report"
click at [978, 278] on button "Export" at bounding box center [977, 273] width 49 height 30
click at [633, 149] on span "Expense" at bounding box center [637, 143] width 48 height 16
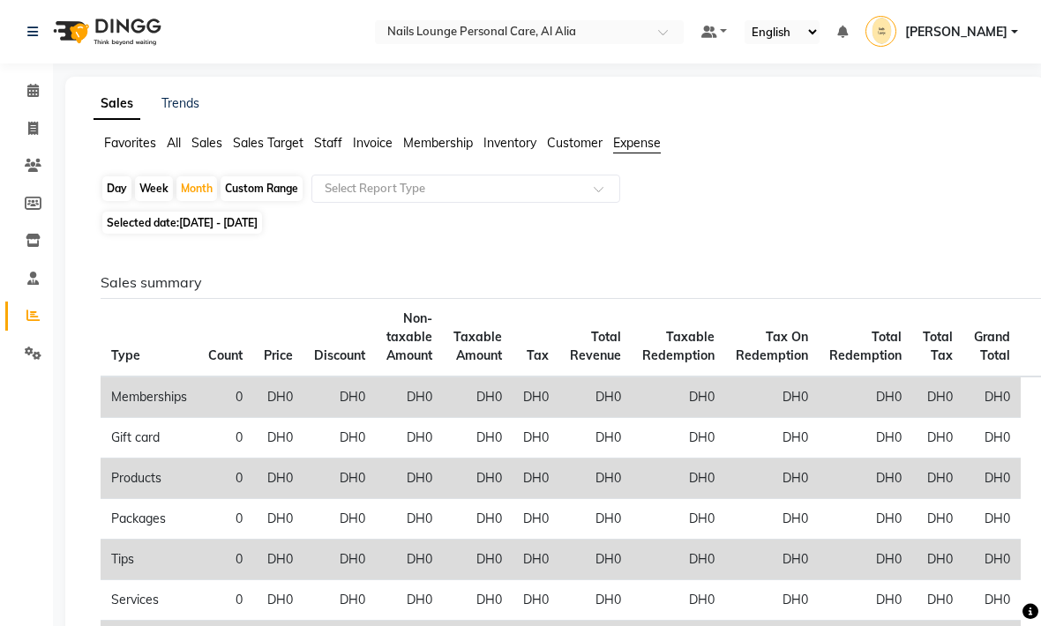
click at [597, 195] on span at bounding box center [605, 194] width 22 height 18
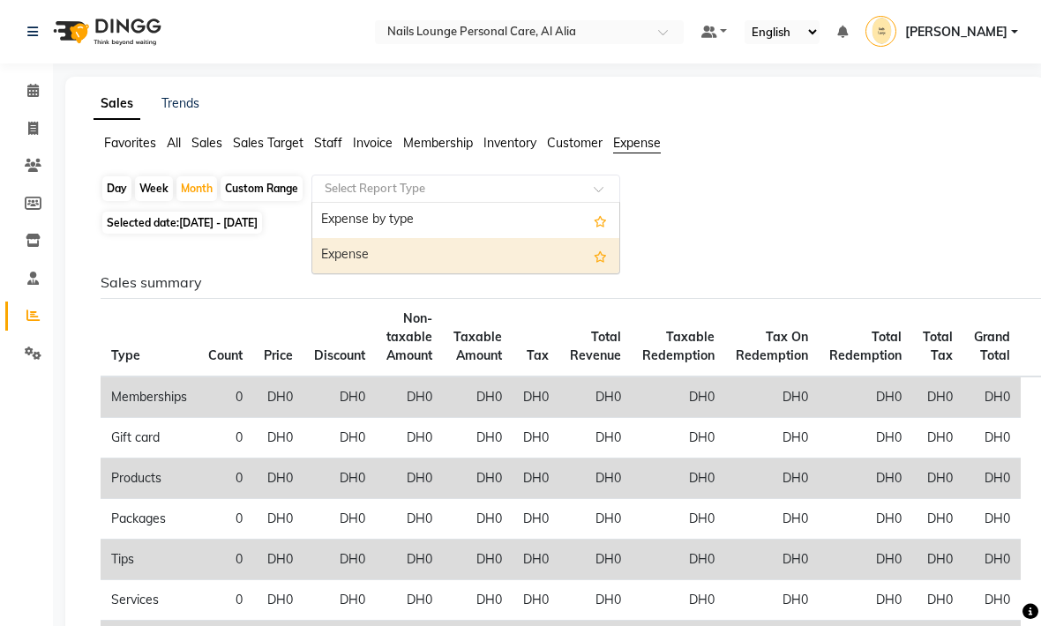
click at [365, 265] on div "Expense" at bounding box center [465, 255] width 307 height 35
select select "full_report"
select select "csv"
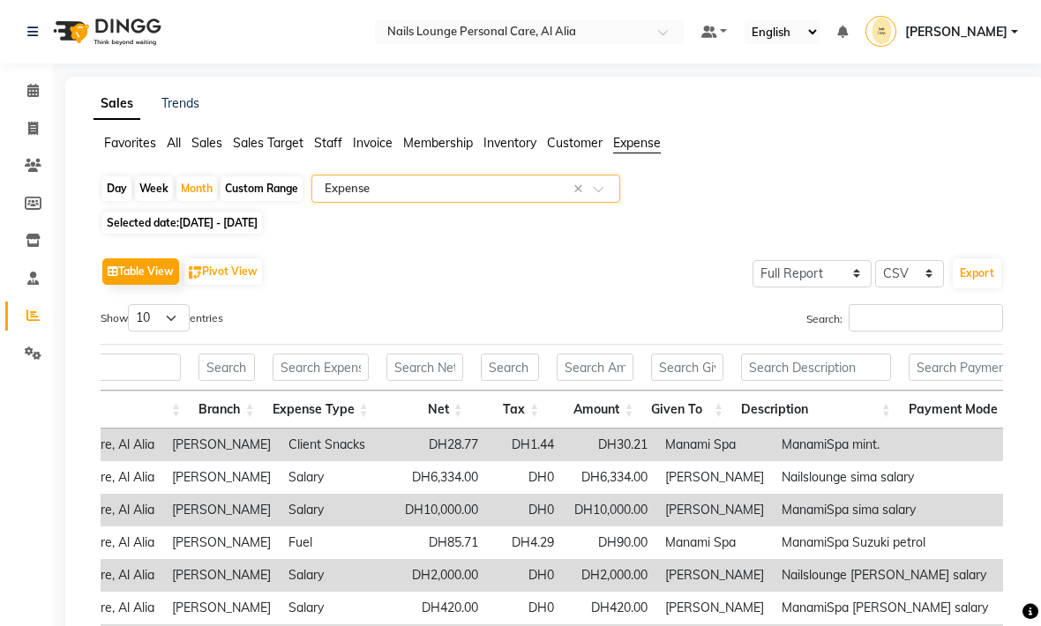
scroll to position [0, 215]
click at [783, 373] on input "text" at bounding box center [816, 367] width 150 height 27
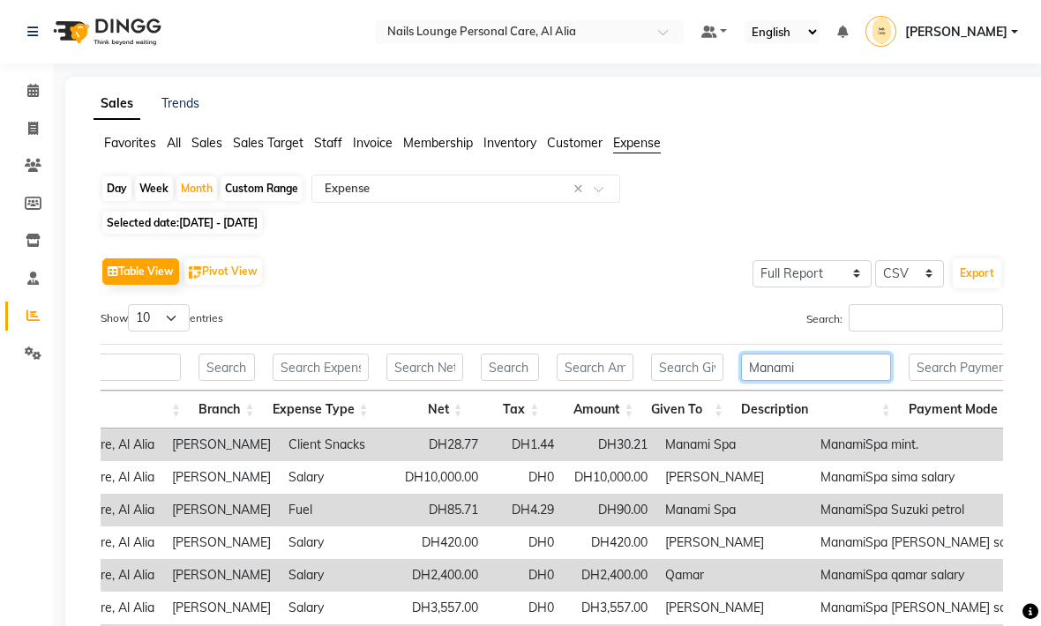
type input "Manami"
click at [673, 304] on div "Table View Pivot View Select Full Report Filtered Report Select CSV PDF Export …" at bounding box center [552, 541] width 902 height 577
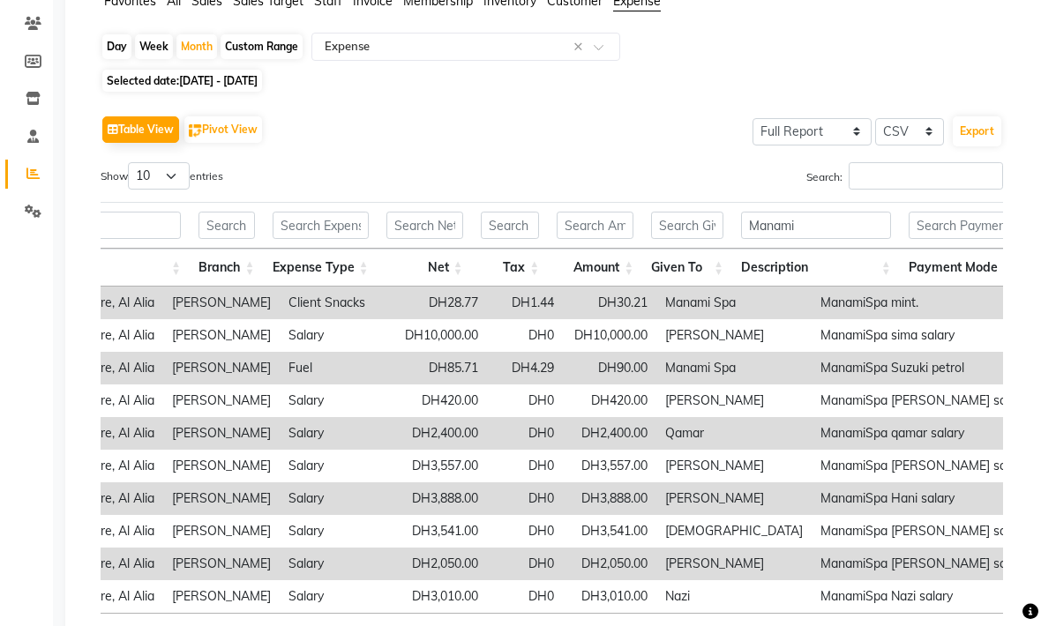
scroll to position [205, 0]
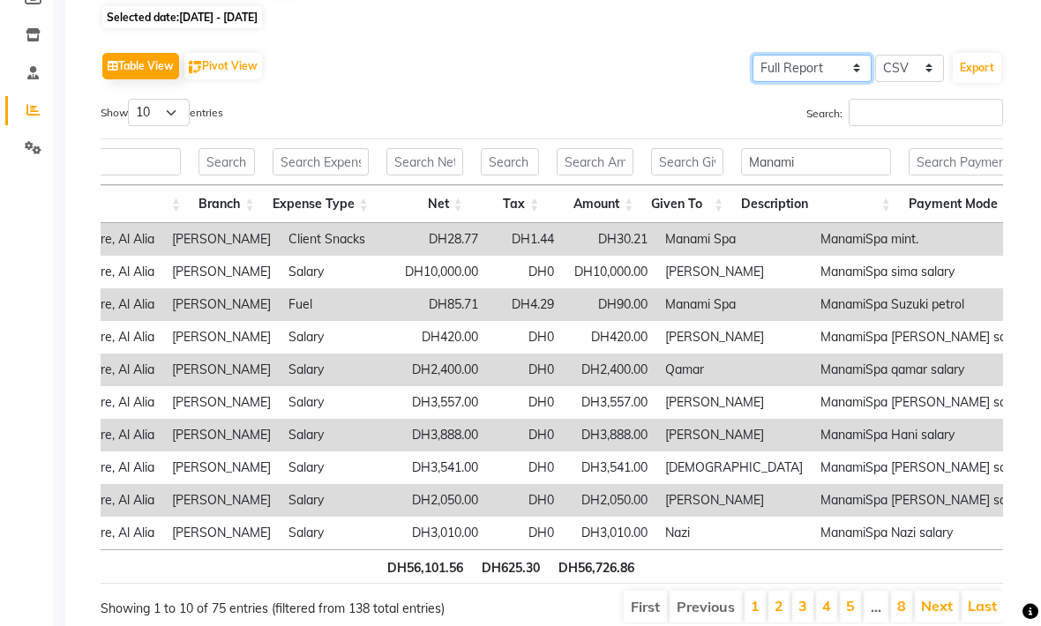
click at [849, 77] on select "Select Full Report Filtered Report" at bounding box center [811, 69] width 119 height 27
click at [972, 79] on button "Export" at bounding box center [977, 69] width 49 height 30
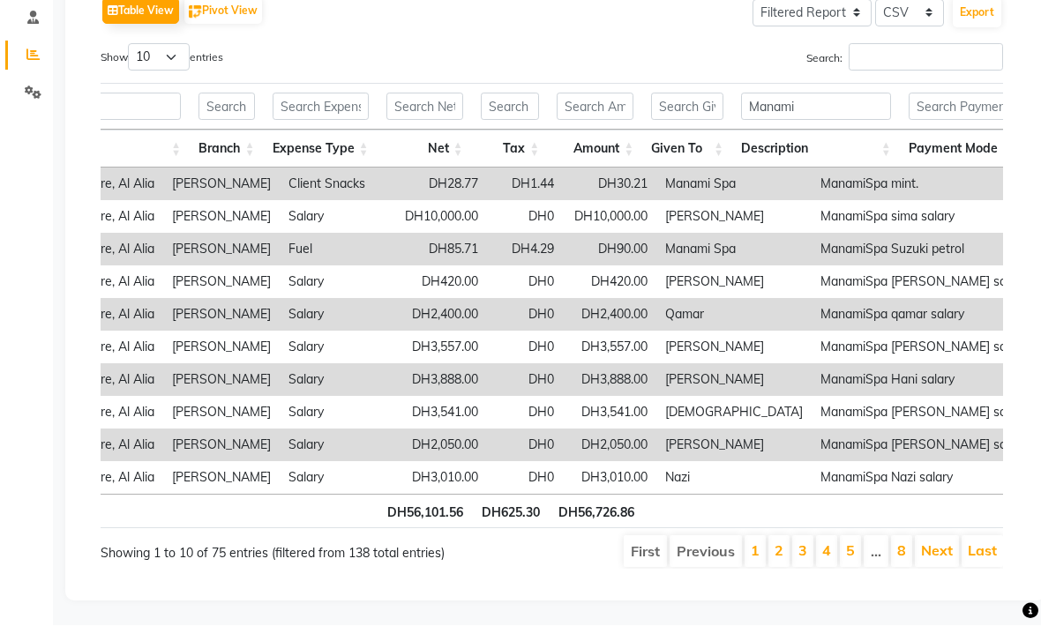
scroll to position [263, 0]
click at [782, 15] on select "Select Full Report Filtered Report" at bounding box center [811, 11] width 119 height 27
select select "full_report"
type input "."
click at [973, 24] on button "Export" at bounding box center [977, 11] width 49 height 30
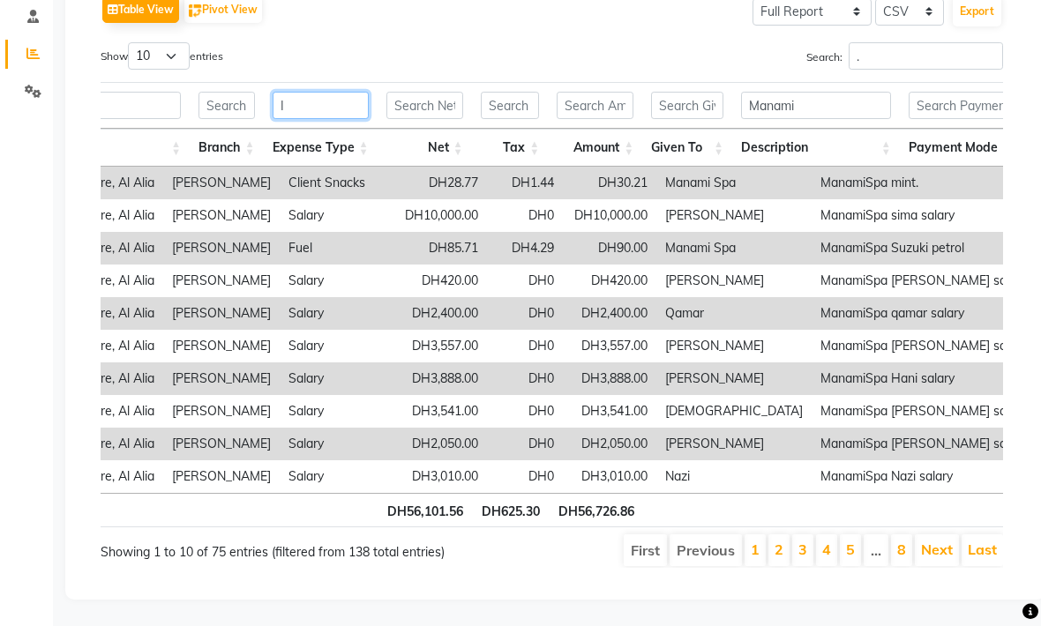
type input "I"
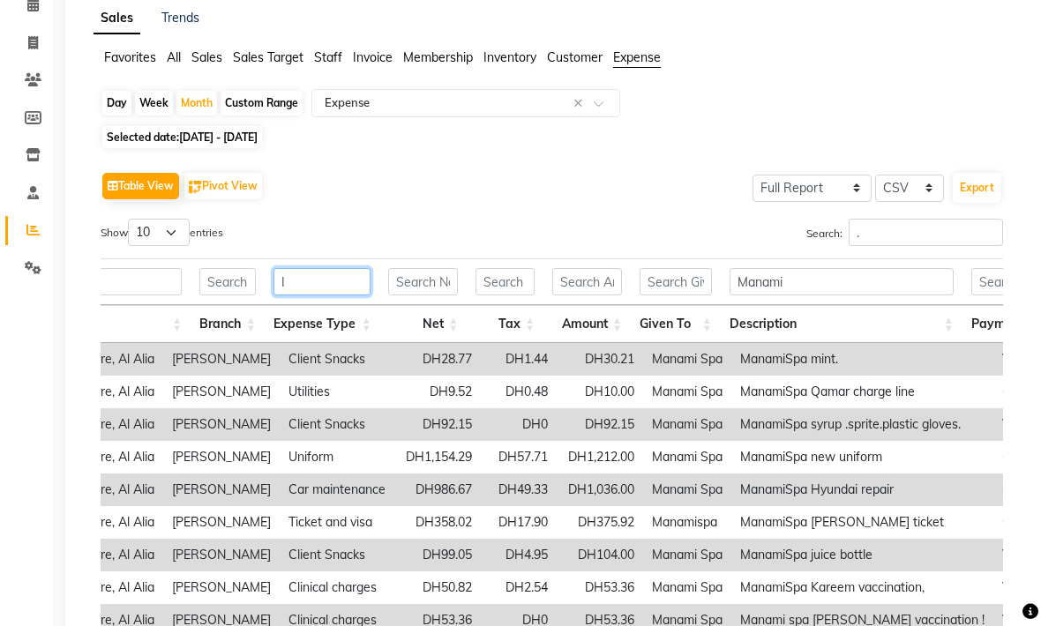
scroll to position [0, 0]
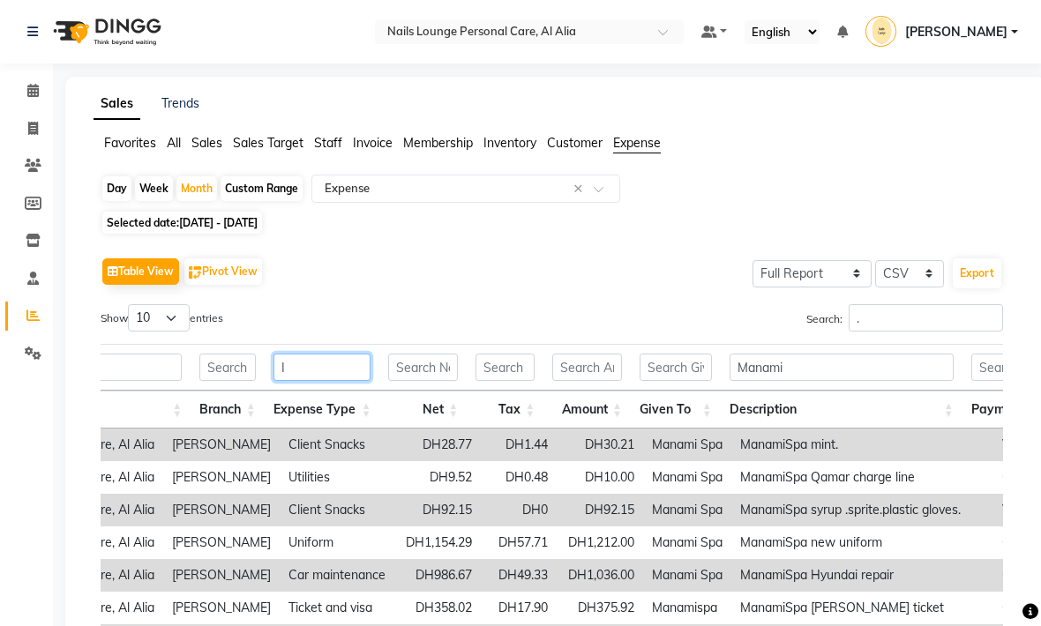
click at [324, 369] on input "I" at bounding box center [322, 367] width 98 height 27
click at [347, 375] on input "I" at bounding box center [322, 367] width 98 height 27
click at [331, 363] on input "I" at bounding box center [322, 367] width 98 height 27
click at [341, 377] on input "I" at bounding box center [322, 367] width 98 height 27
click at [328, 369] on input "I" at bounding box center [322, 367] width 98 height 27
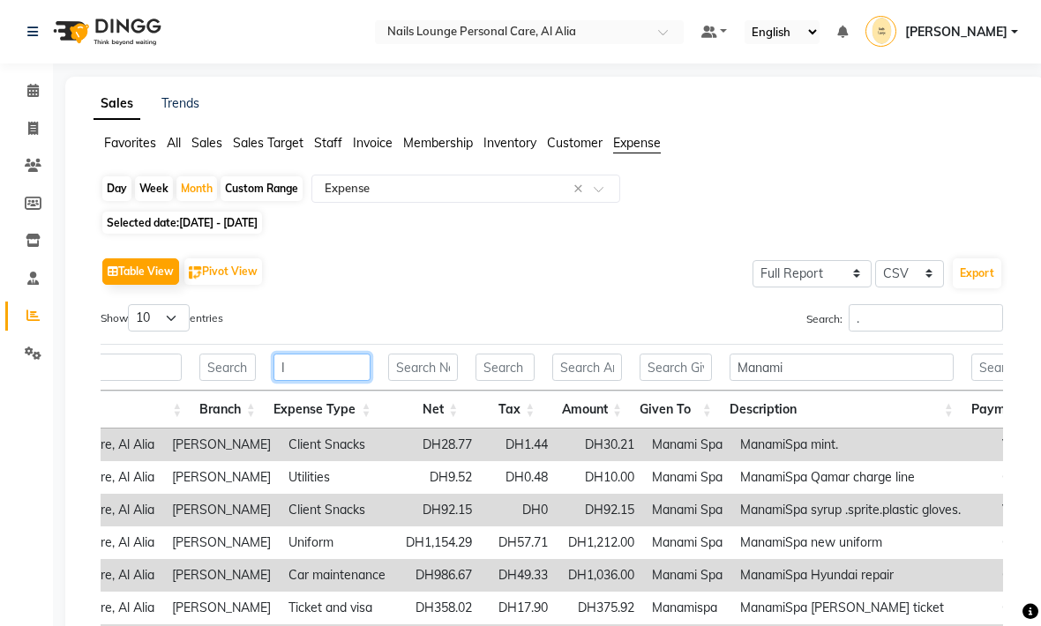
click at [313, 370] on input "I" at bounding box center [322, 367] width 98 height 27
click at [577, 144] on span "Customer" at bounding box center [575, 143] width 56 height 16
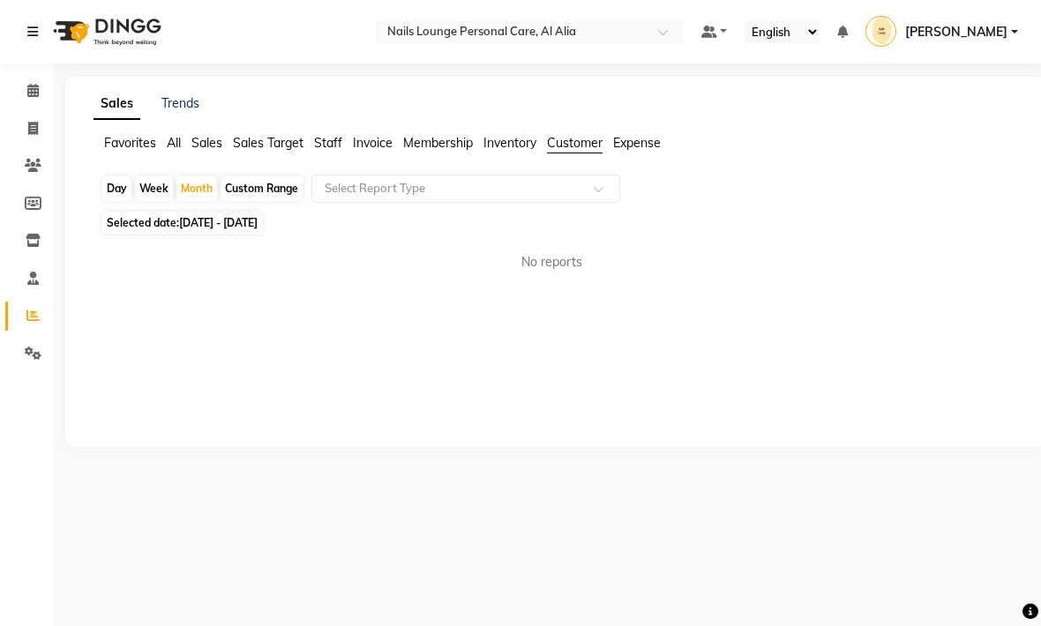
click at [206, 150] on span "Sales" at bounding box center [206, 143] width 31 height 16
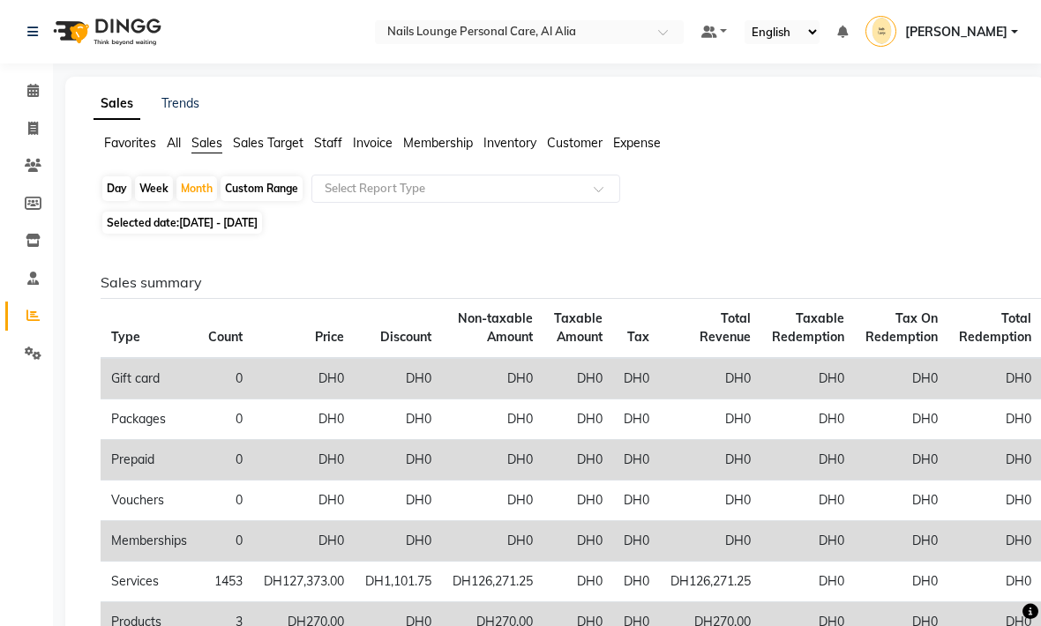
click at [598, 192] on span at bounding box center [605, 194] width 22 height 18
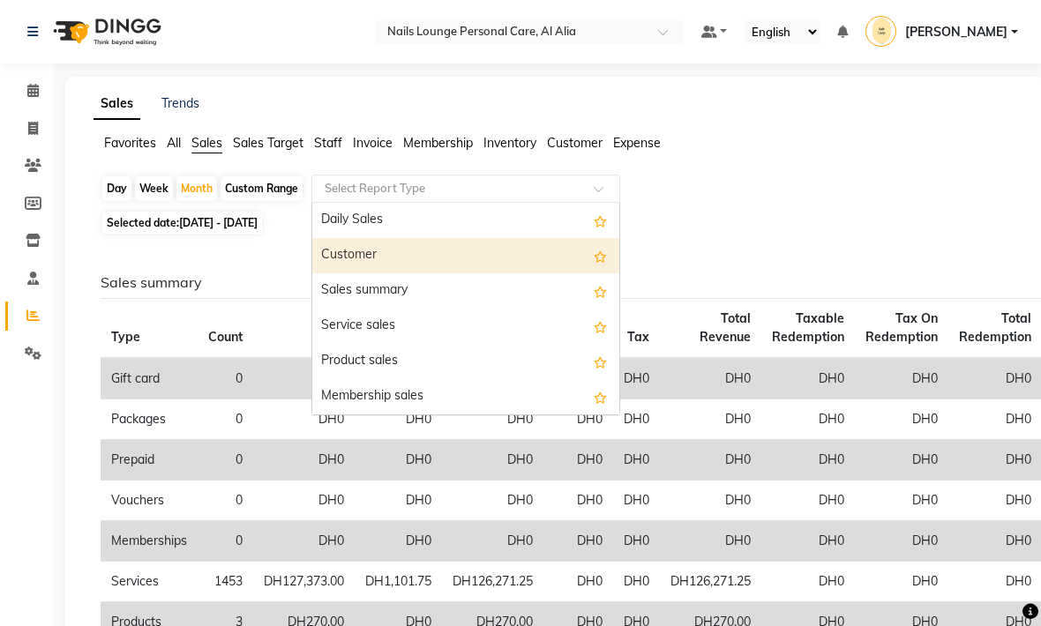
click at [346, 261] on div "Customer" at bounding box center [465, 255] width 307 height 35
select select "full_report"
select select "csv"
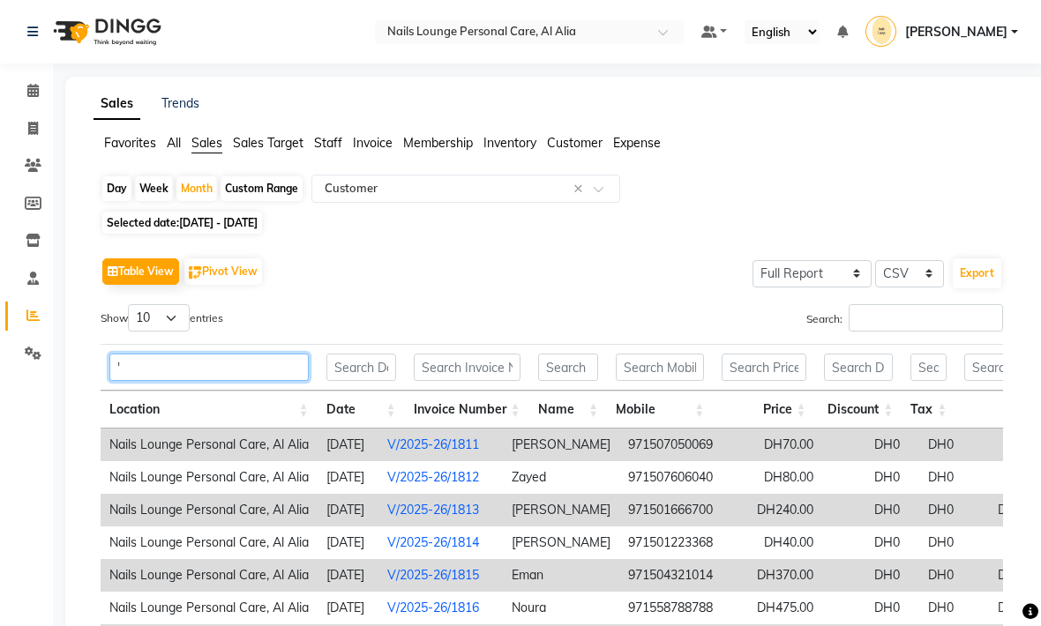
type input "'"
click at [396, 298] on div "Table View Pivot View Select Full Report Filtered Report Select CSV PDF Export …" at bounding box center [552, 541] width 902 height 577
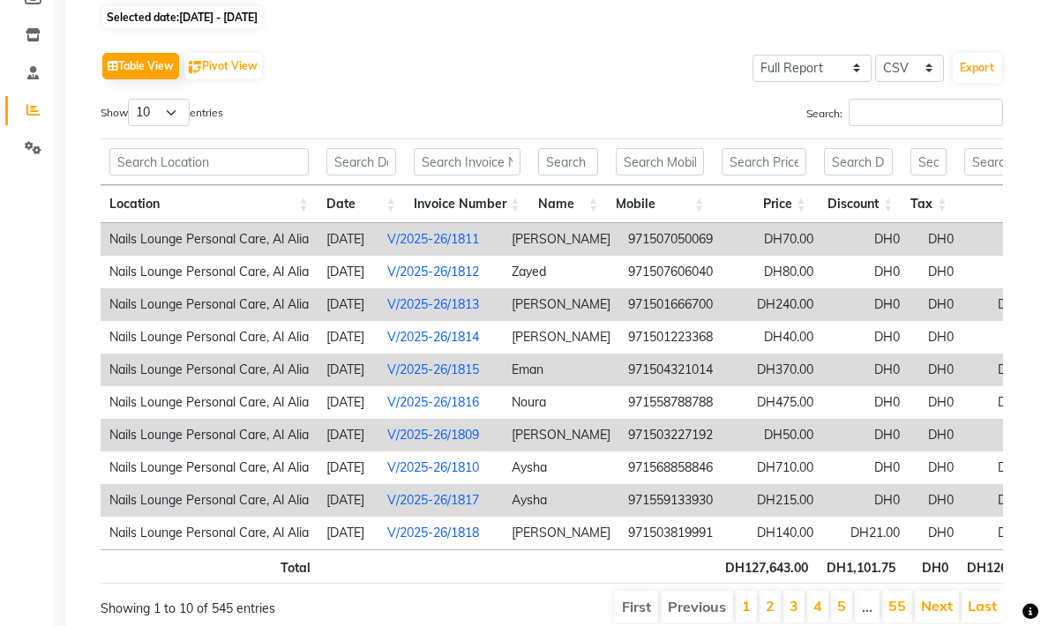
scroll to position [205, 0]
click at [932, 609] on link "Next" at bounding box center [937, 607] width 32 height 18
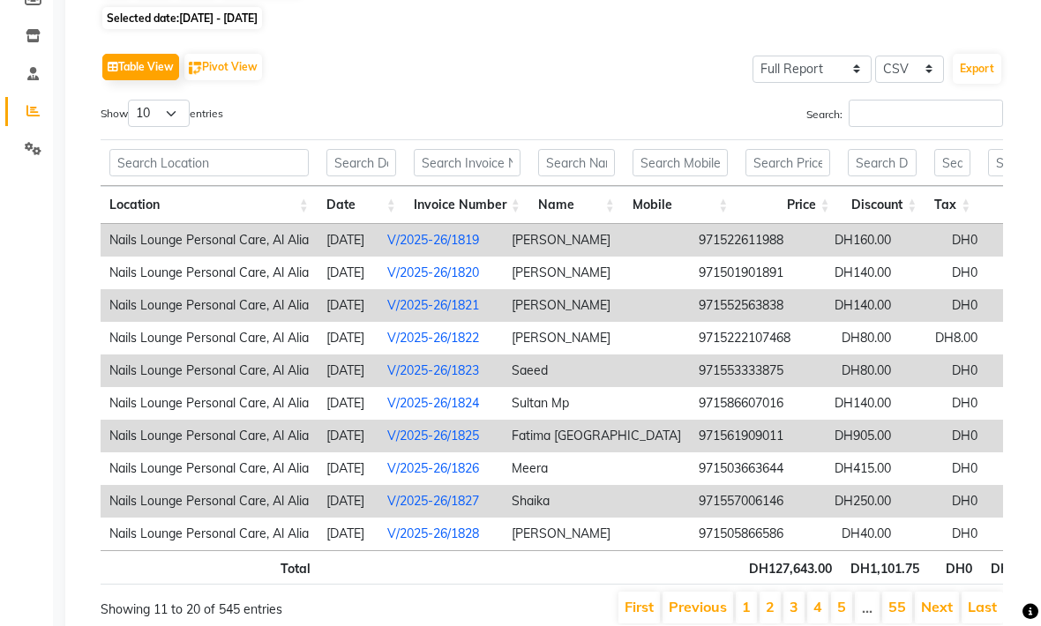
click at [936, 610] on link "Next" at bounding box center [937, 607] width 32 height 18
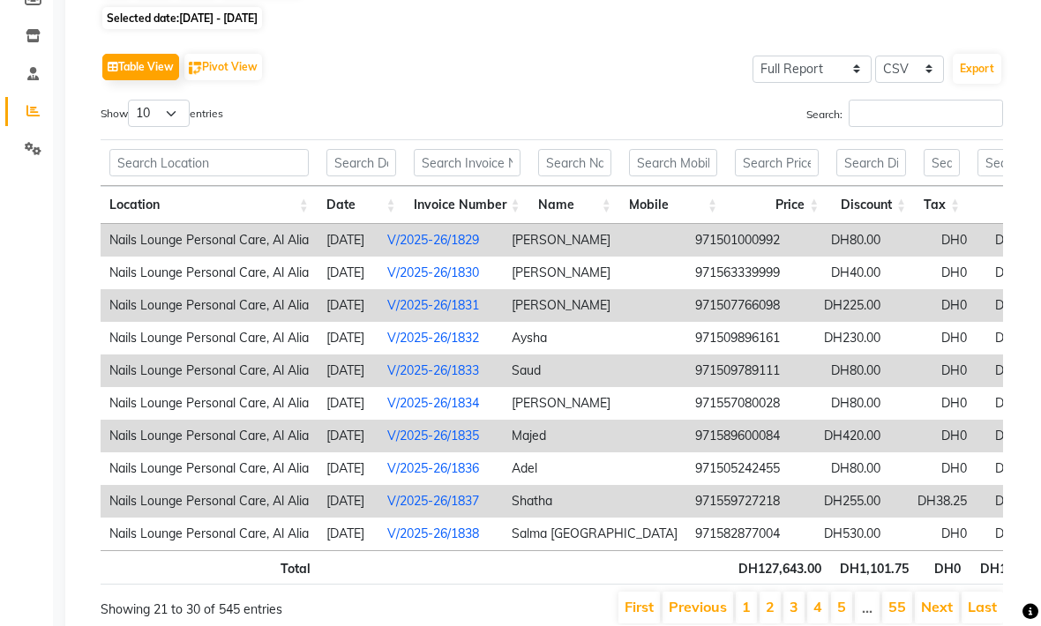
click at [686, 447] on td "971589600084" at bounding box center [737, 436] width 102 height 33
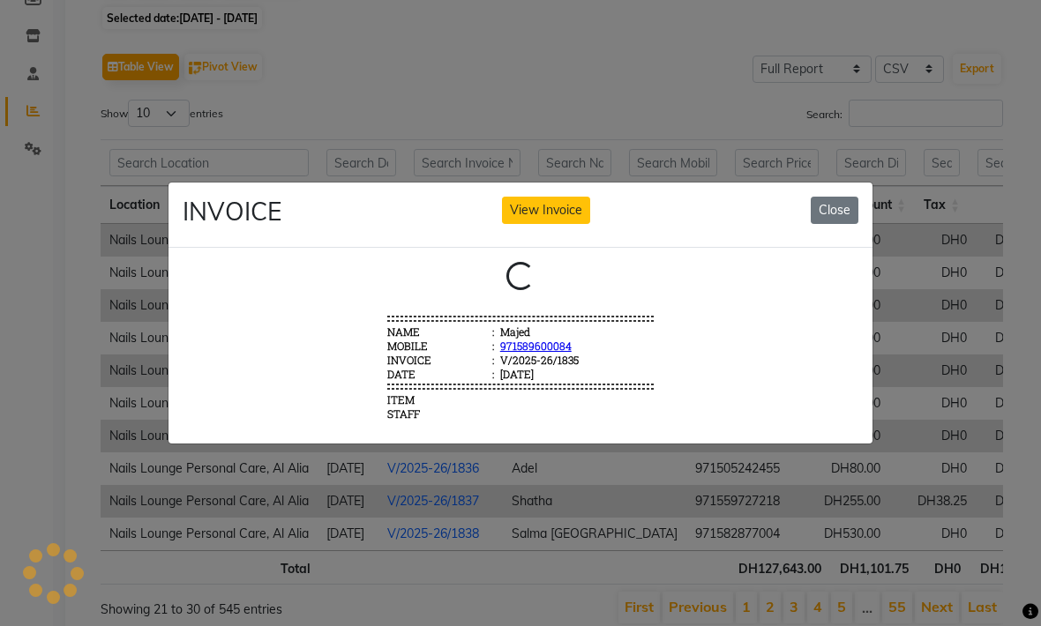
scroll to position [0, 0]
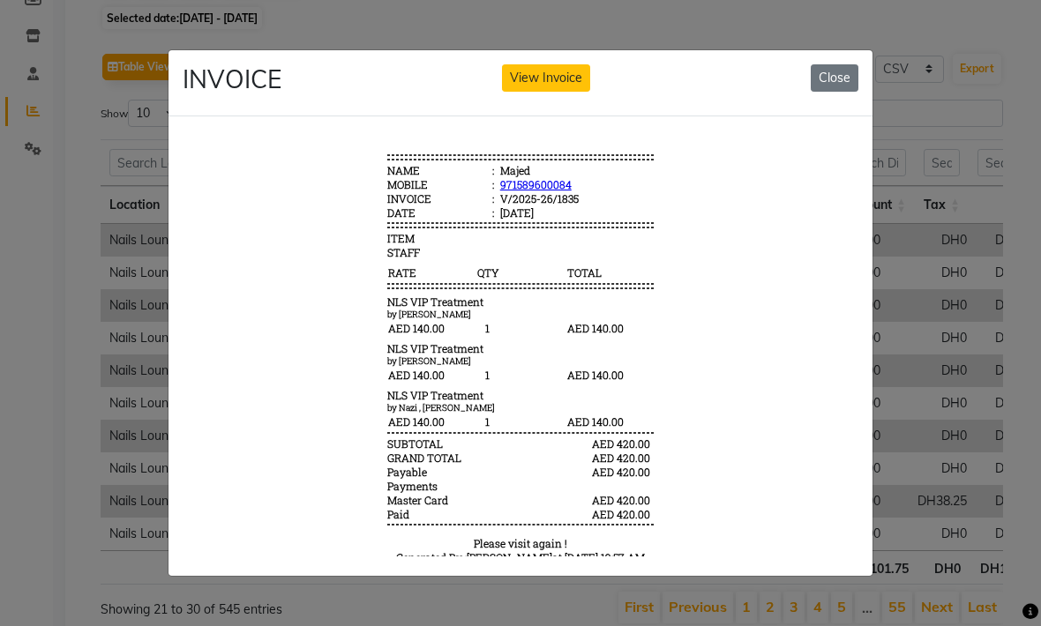
click at [834, 92] on button "Close" at bounding box center [835, 77] width 48 height 27
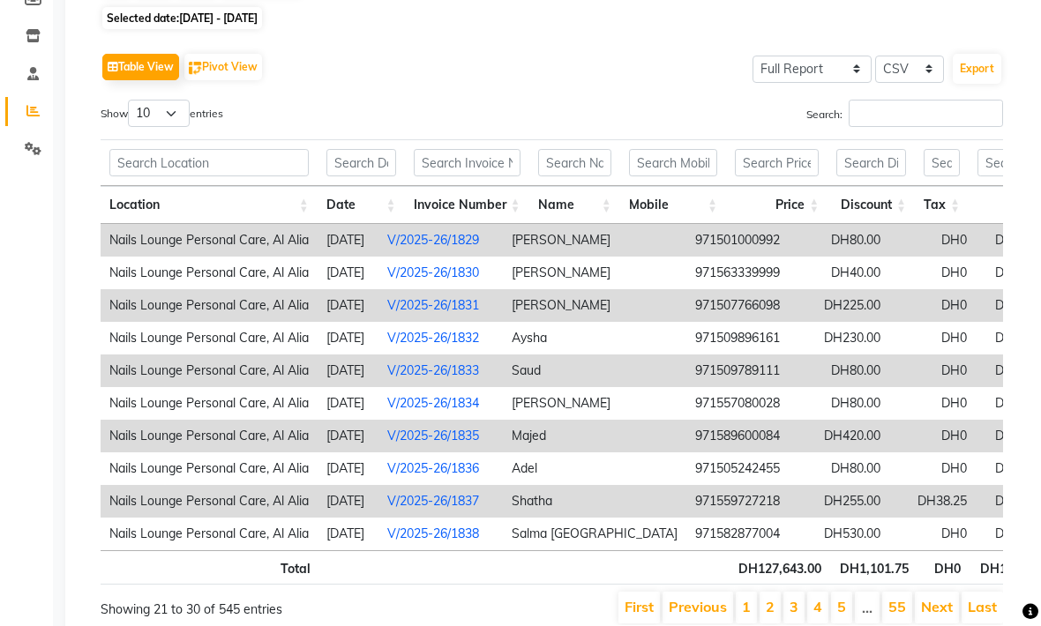
click at [538, 440] on td "Majed" at bounding box center [594, 436] width 183 height 33
